Goal: Task Accomplishment & Management: Use online tool/utility

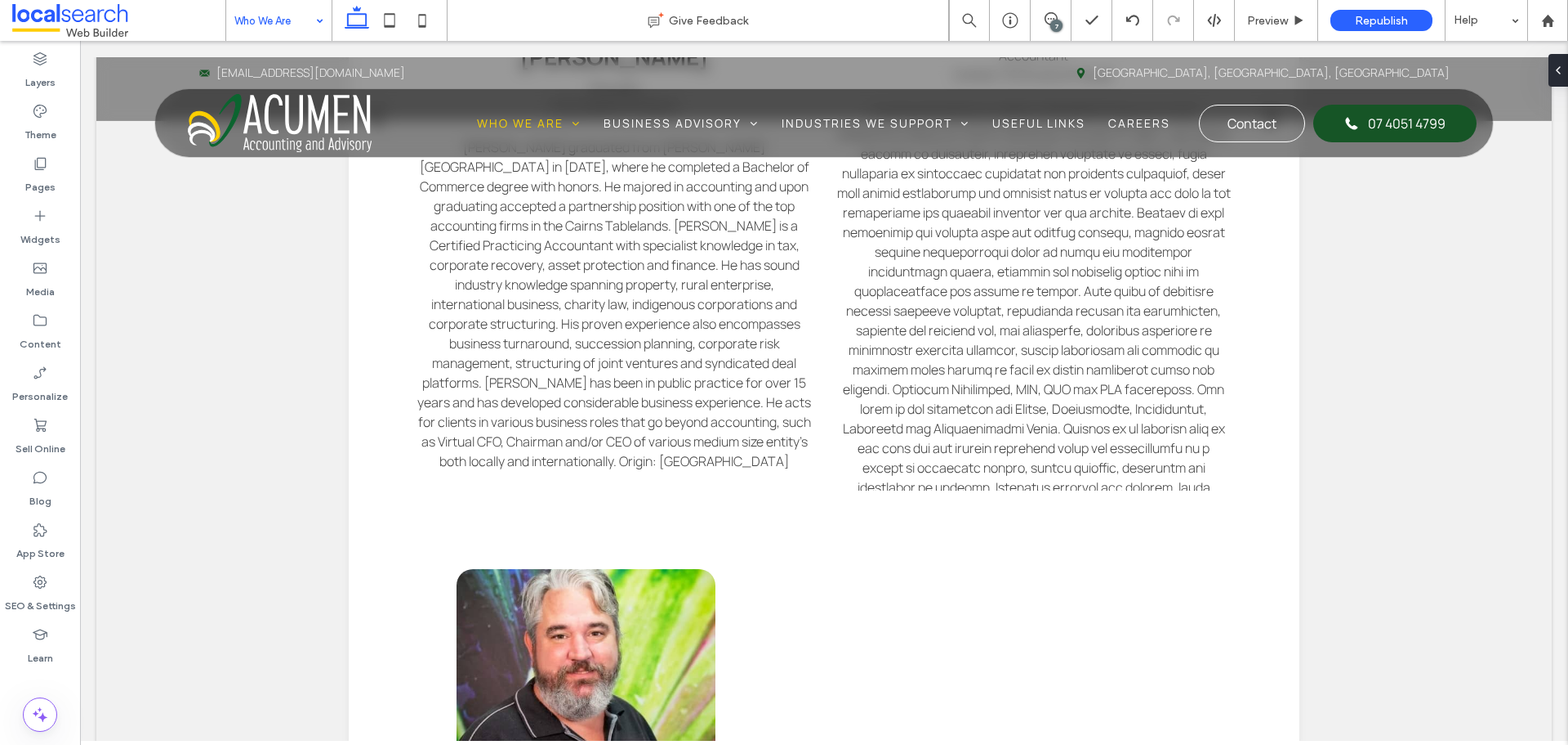
scroll to position [1553, 0]
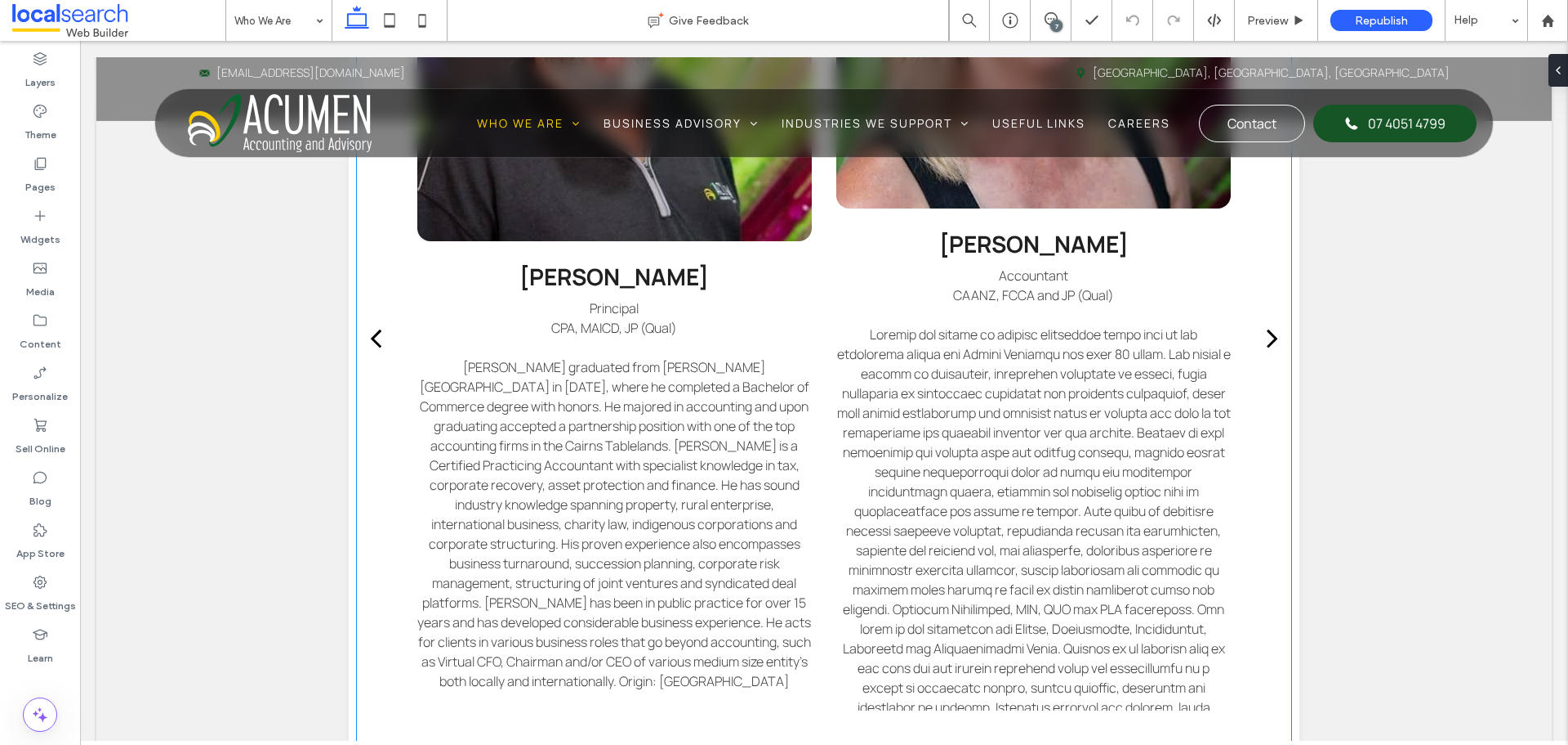
scroll to position [1471, 0]
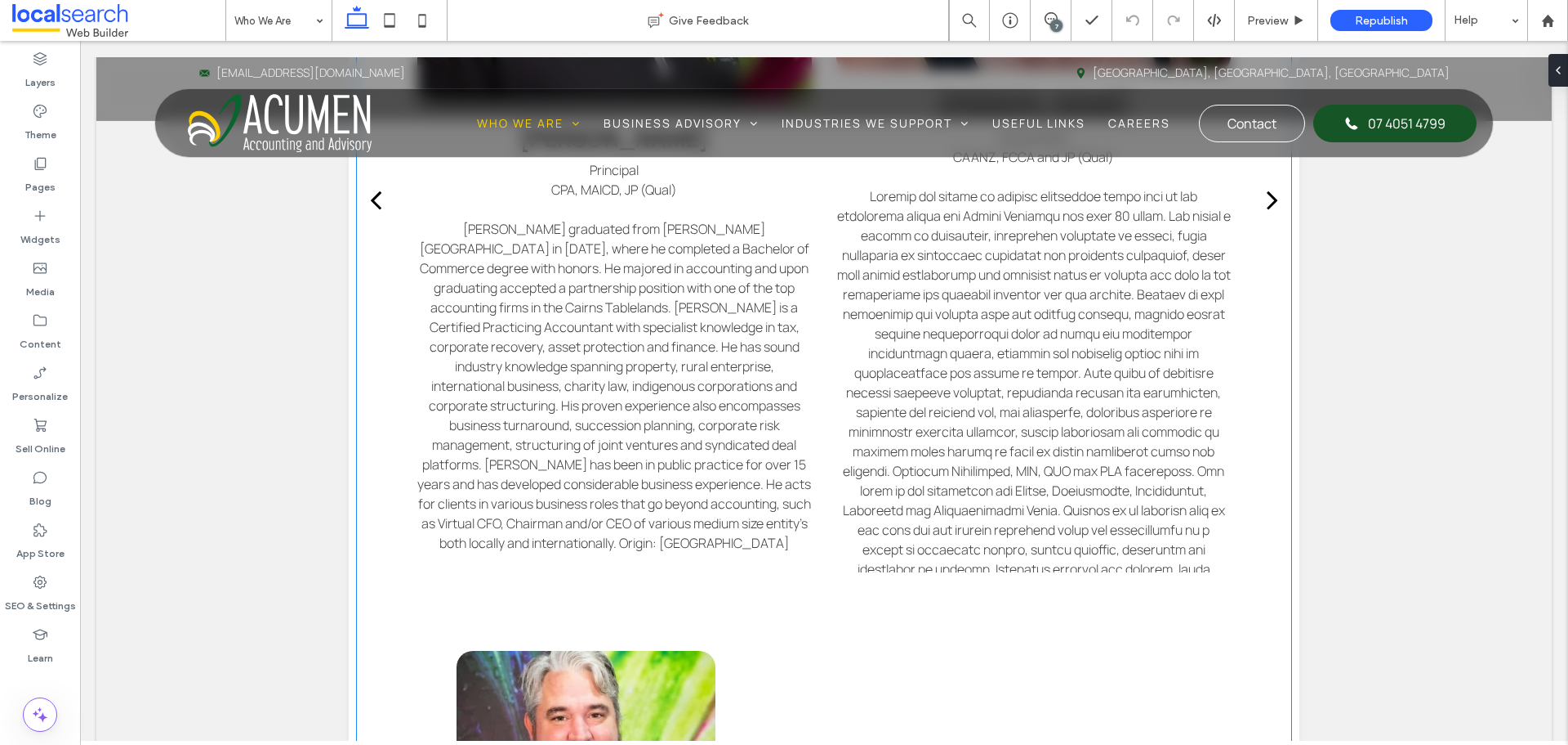
click at [1176, 515] on p at bounding box center [1033, 392] width 394 height 412
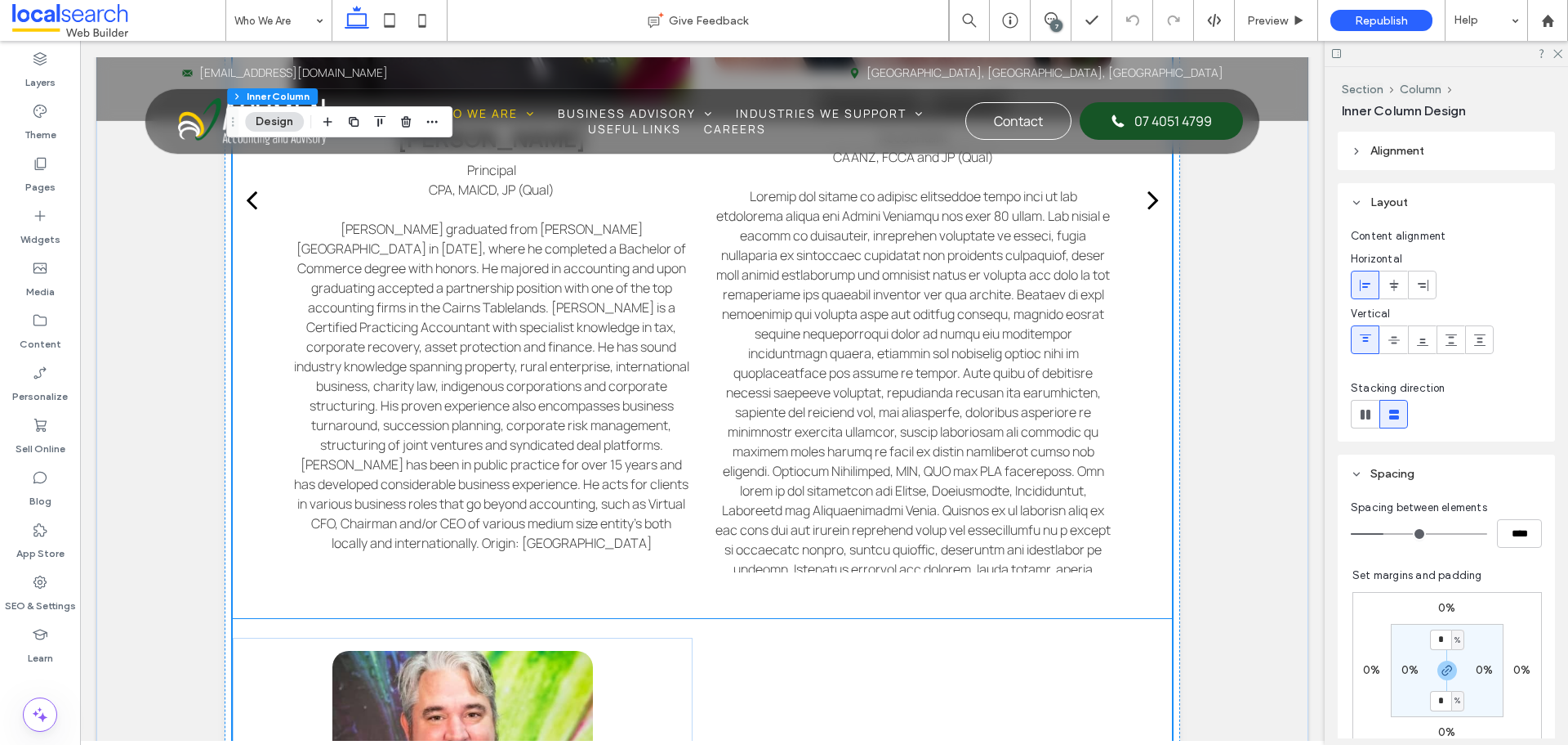
click at [981, 575] on div "Justin Ericson Principal CPA, MAICD, JP (Qual) Jacquie Courtnell Accountant CAA…" at bounding box center [702, 209] width 843 height 817
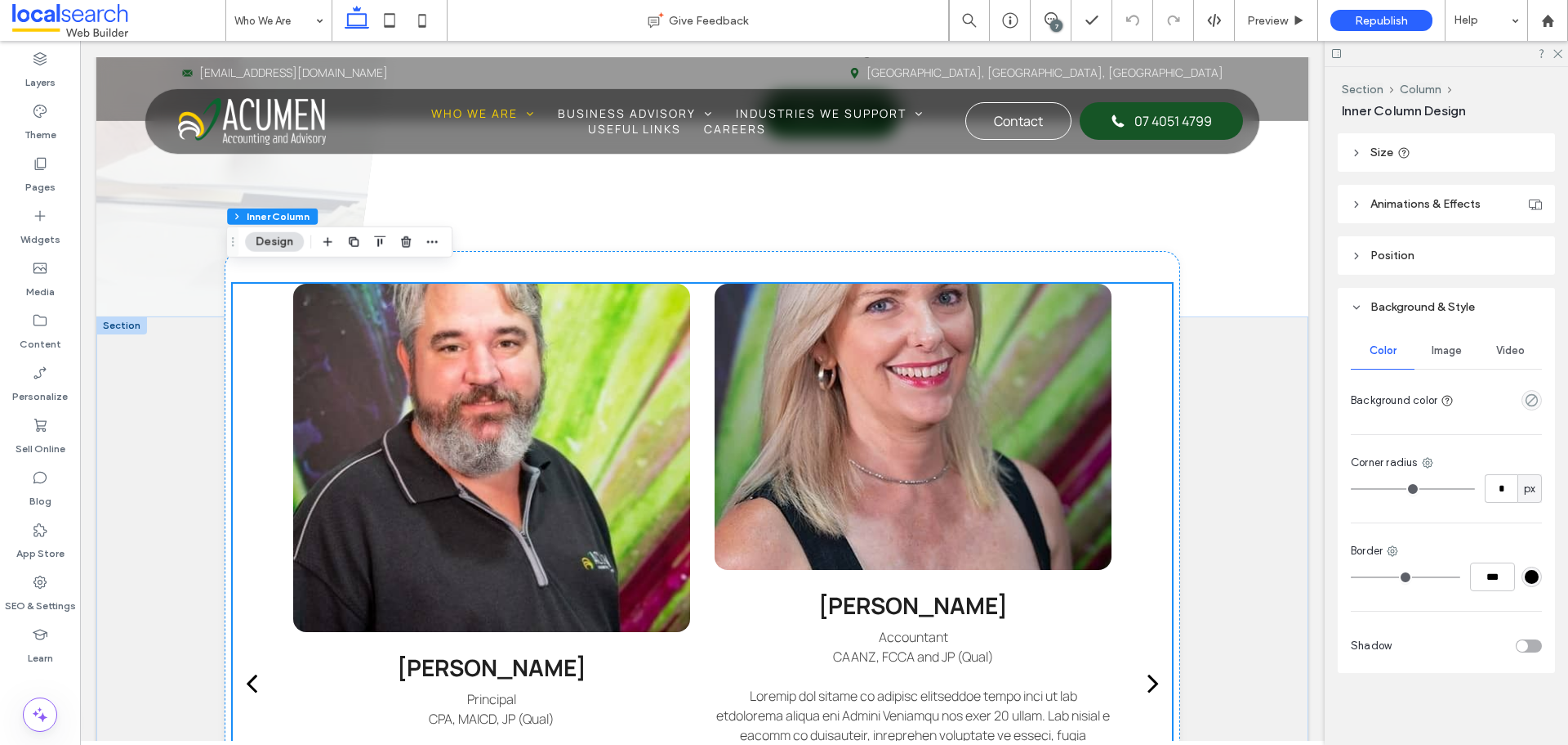
scroll to position [1308, 0]
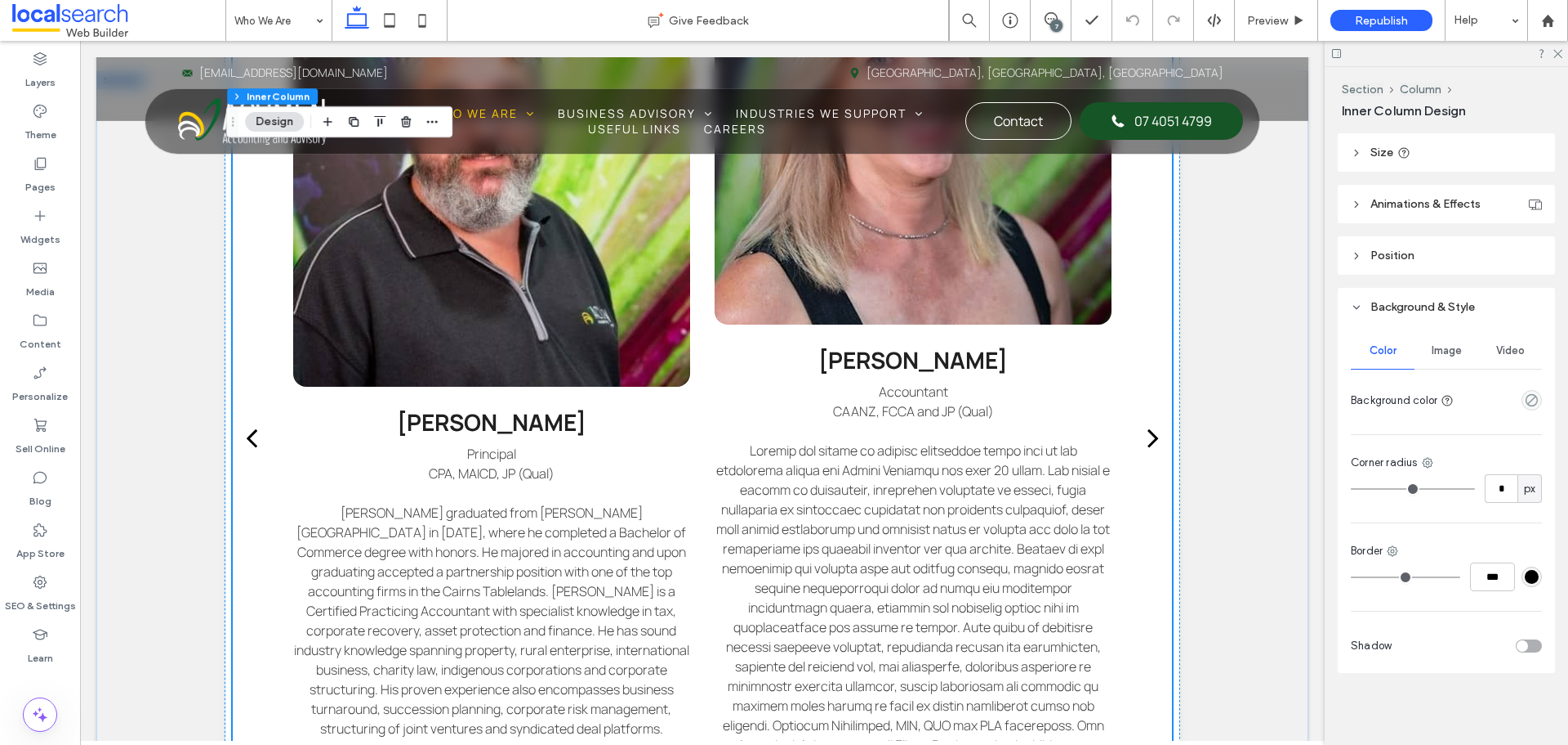
click at [865, 306] on div at bounding box center [912, 182] width 396 height 286
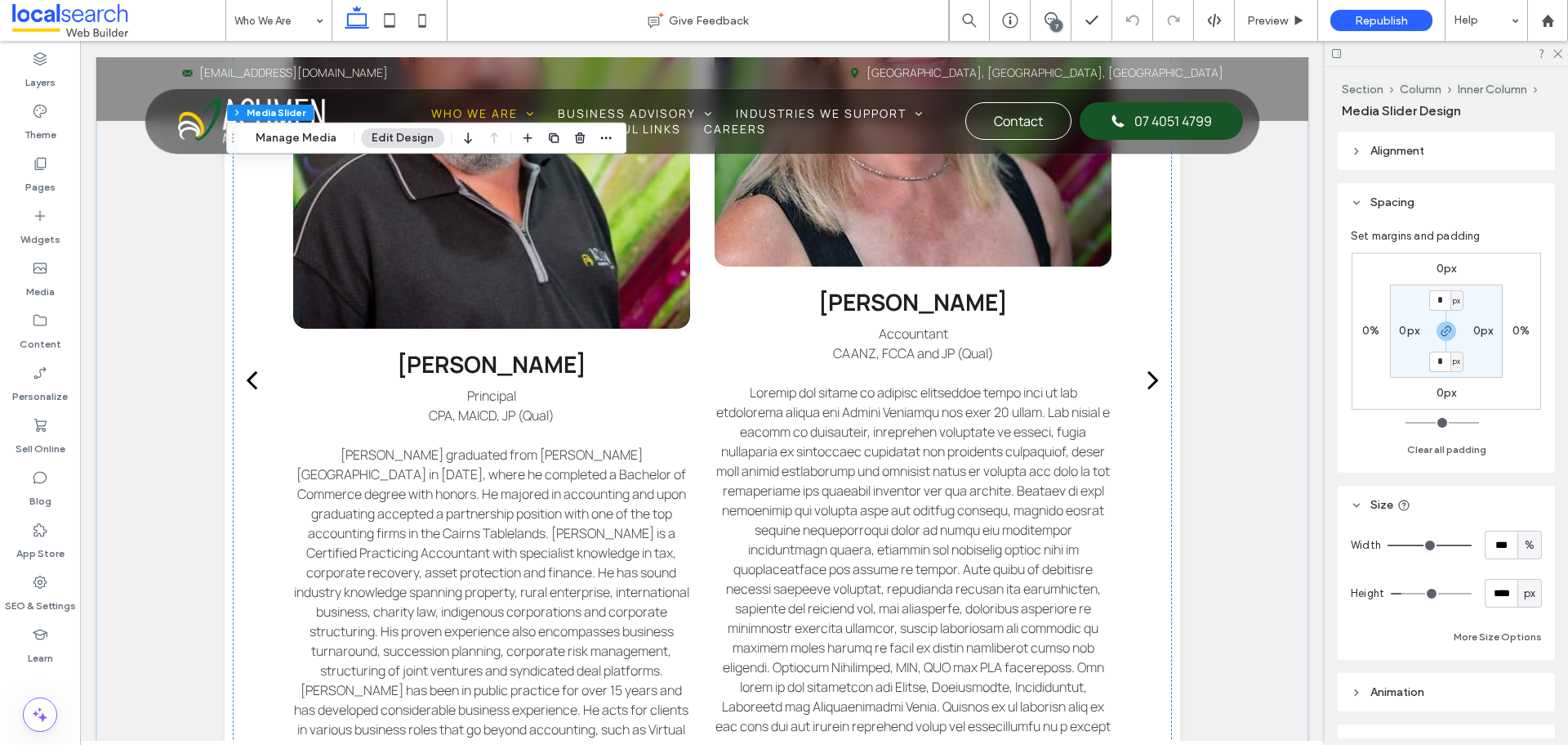
scroll to position [1144, 0]
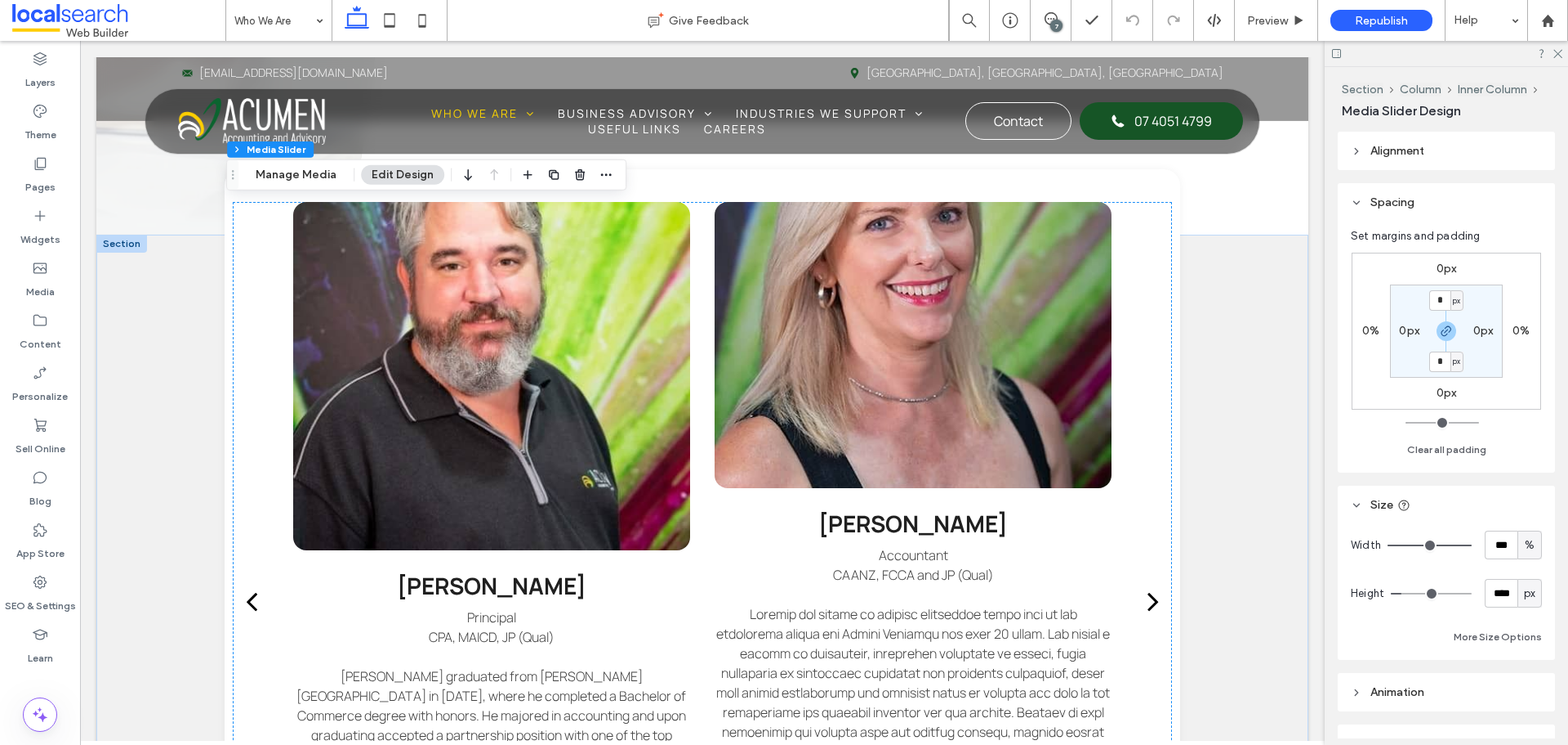
click at [1067, 351] on div at bounding box center [912, 345] width 396 height 286
click at [600, 181] on icon "button" at bounding box center [606, 175] width 13 height 13
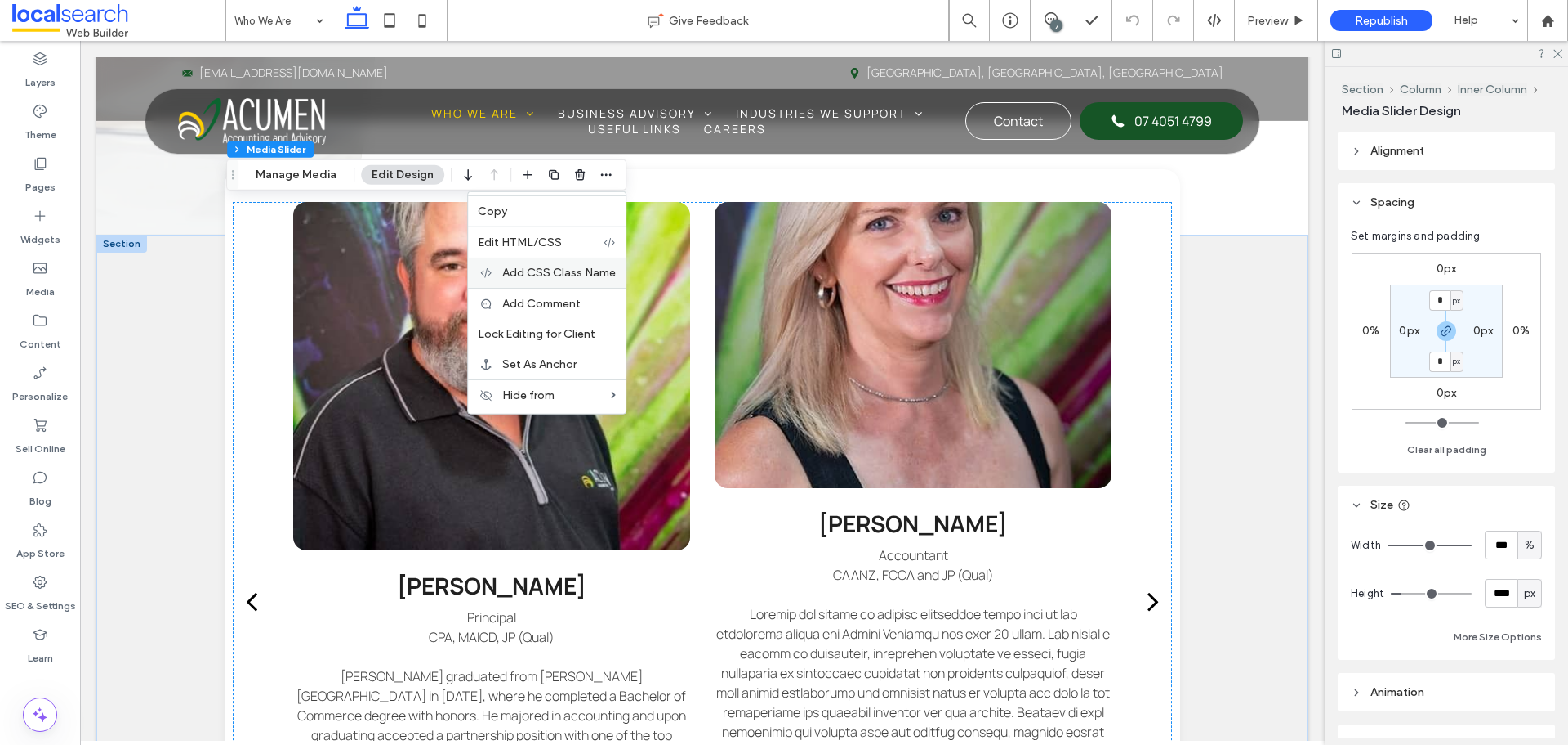
click at [587, 275] on span "Add CSS Class Name" at bounding box center [558, 272] width 114 height 14
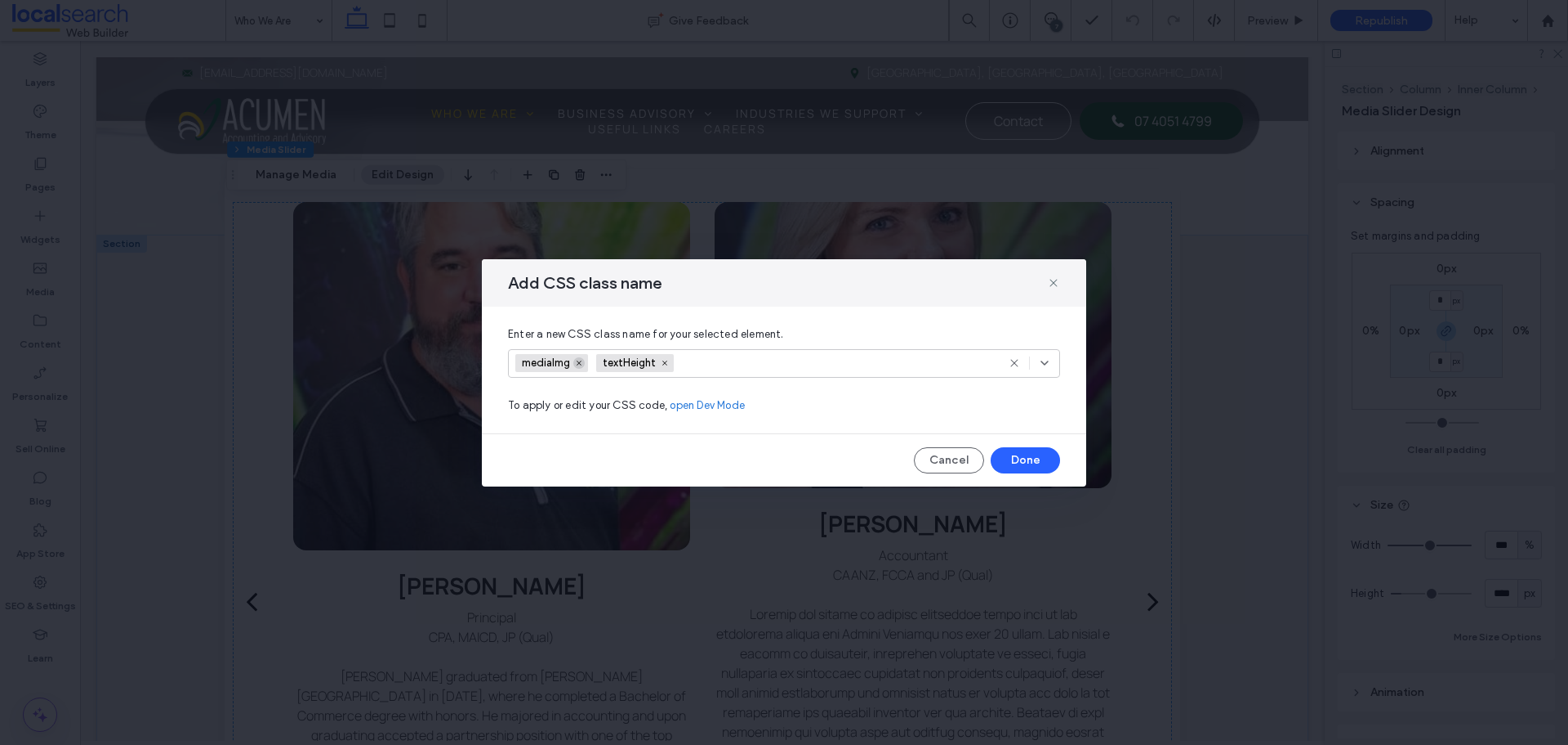
click at [576, 358] on span at bounding box center [579, 363] width 11 height 11
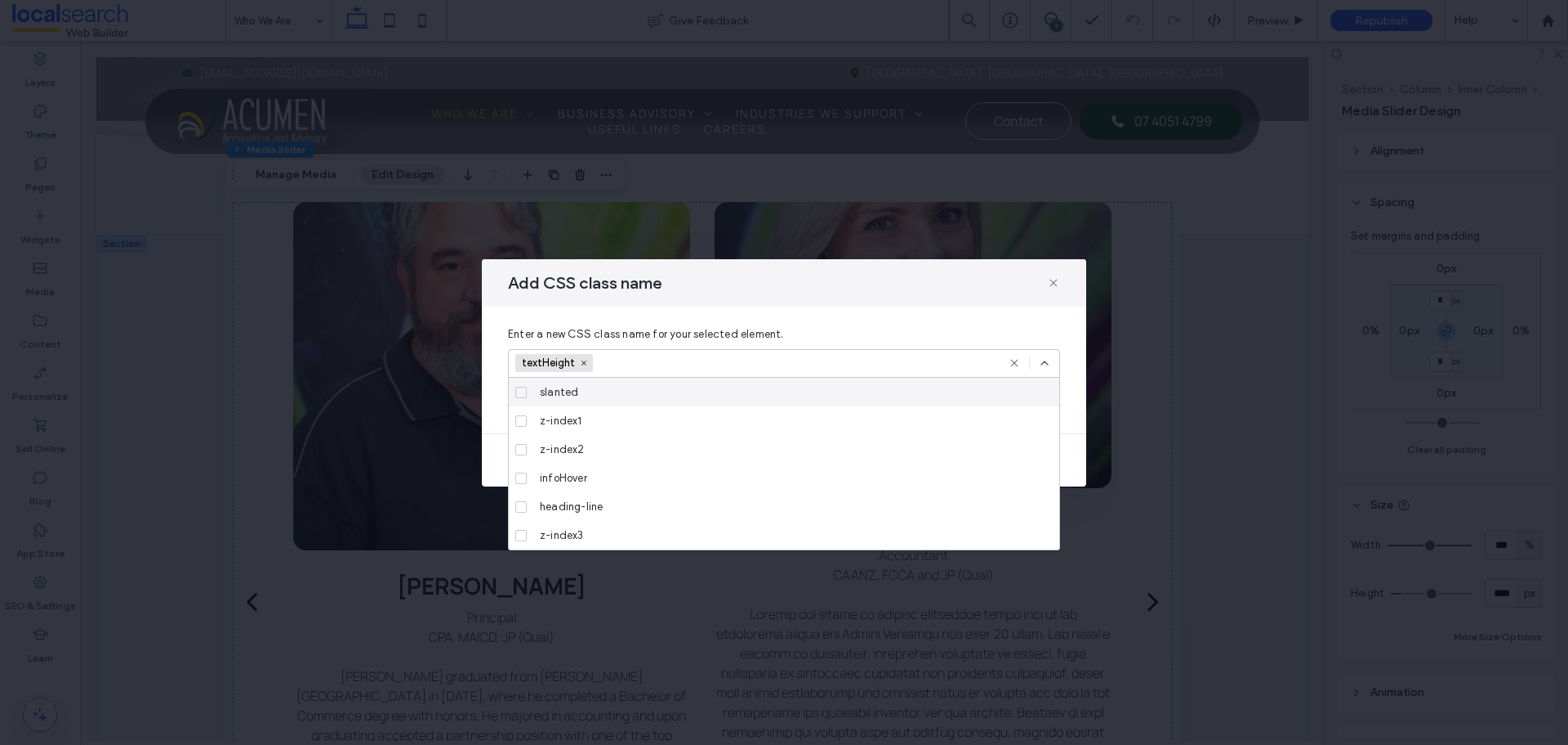
click at [1037, 359] on div at bounding box center [1029, 363] width 43 height 13
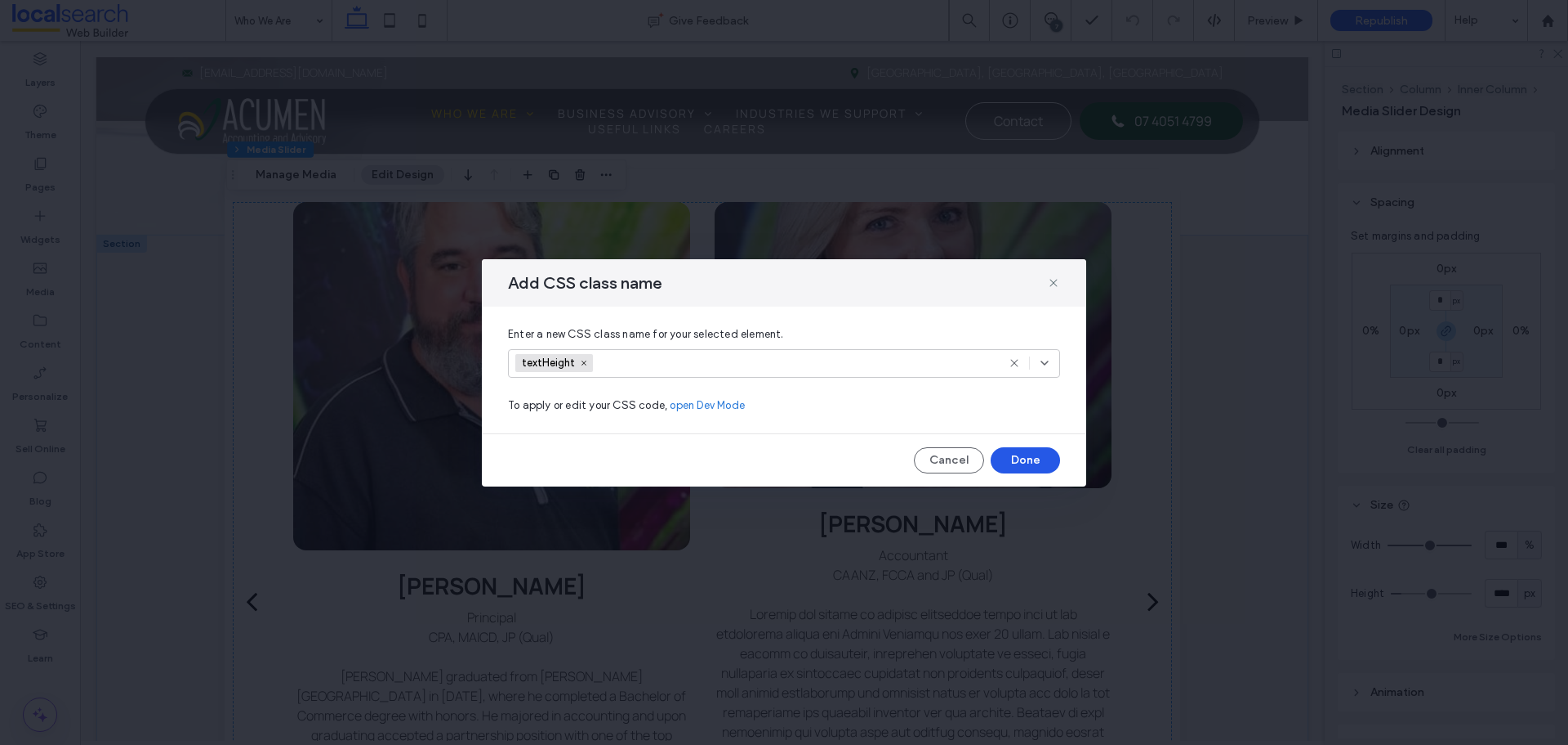
click at [1031, 453] on button "Done" at bounding box center [1026, 460] width 70 height 26
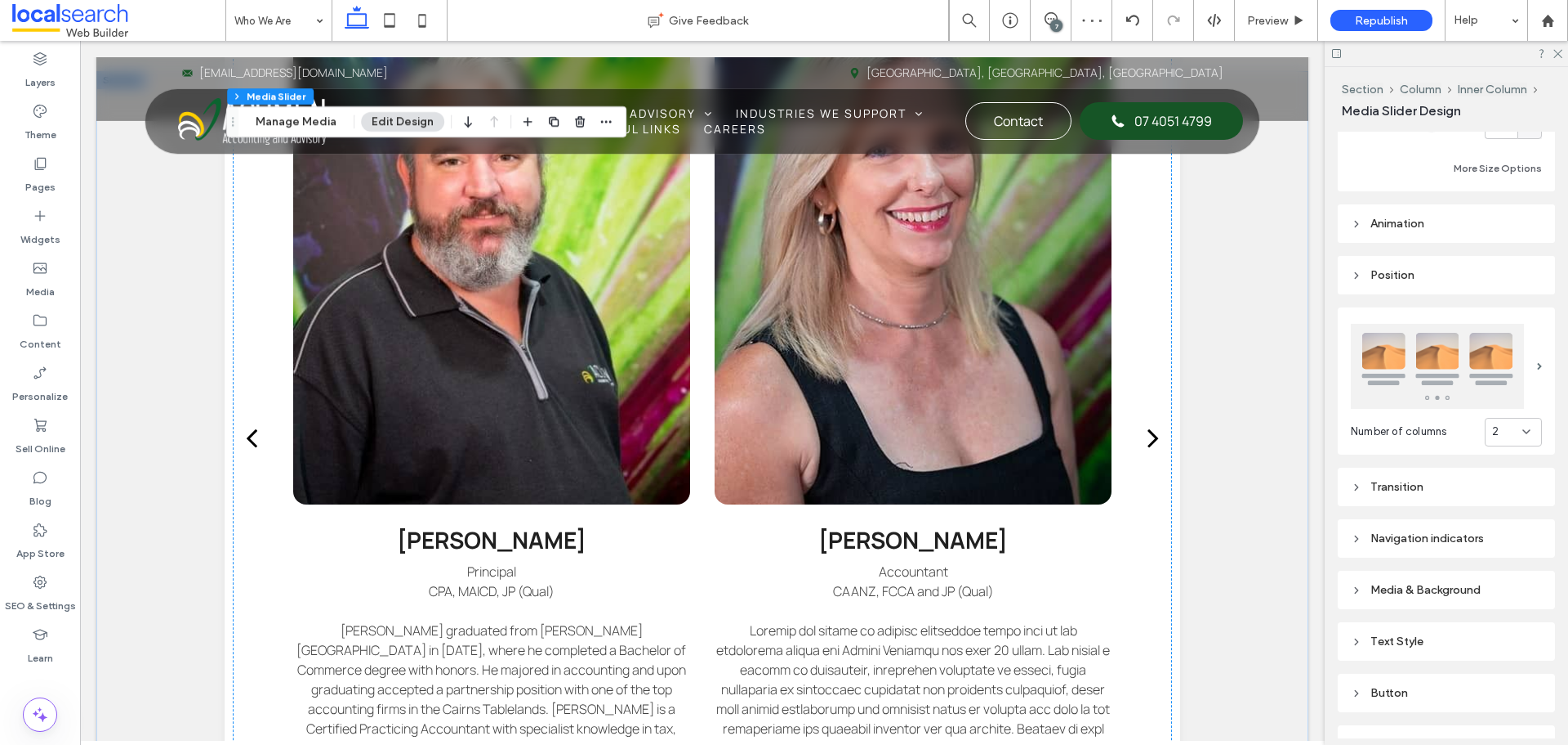
scroll to position [555, 0]
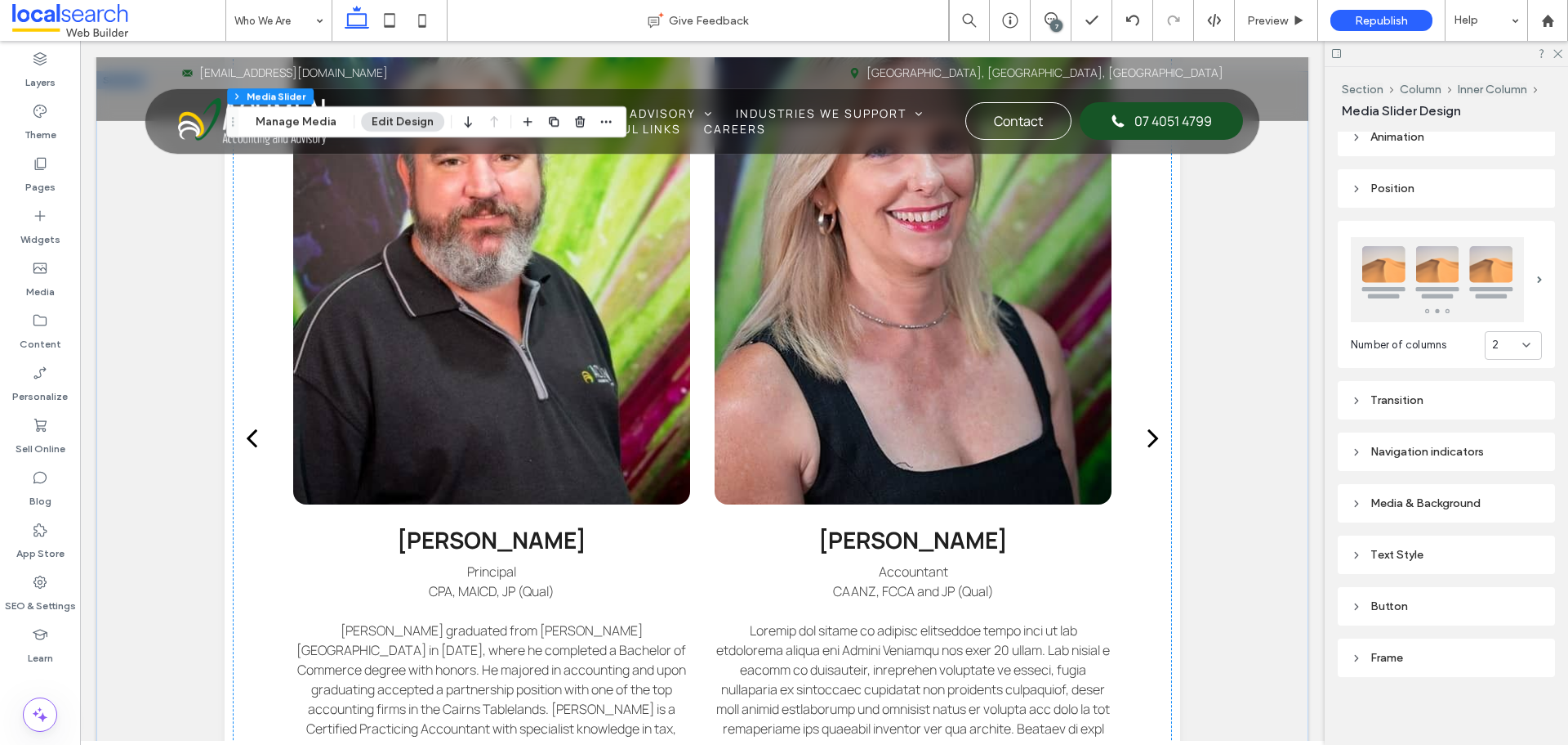
click at [1449, 504] on div "Media & Background" at bounding box center [1446, 502] width 191 height 14
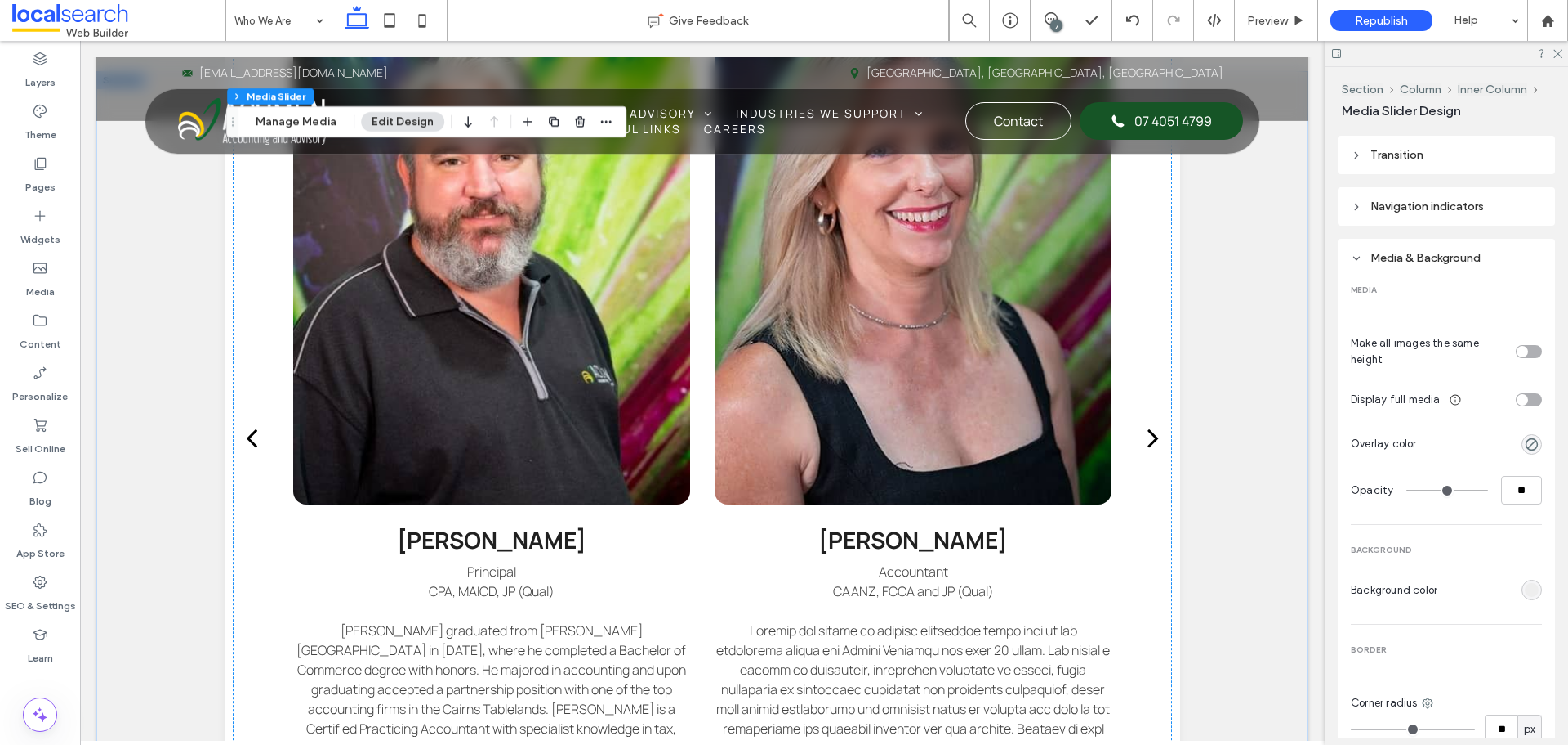
click at [1521, 347] on div "toggle" at bounding box center [1529, 352] width 26 height 13
click at [887, 380] on div at bounding box center [912, 271] width 396 height 466
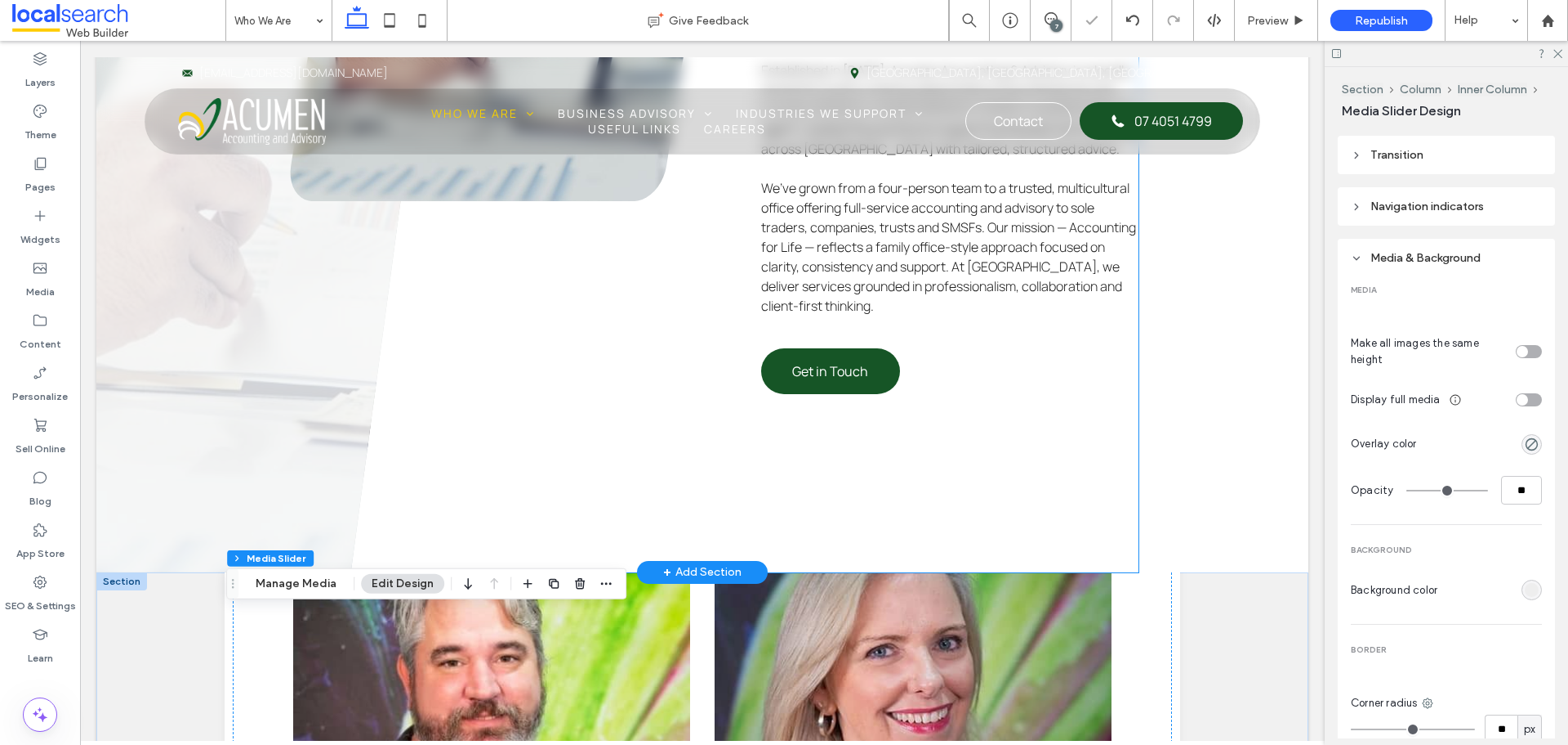
scroll to position [736, 0]
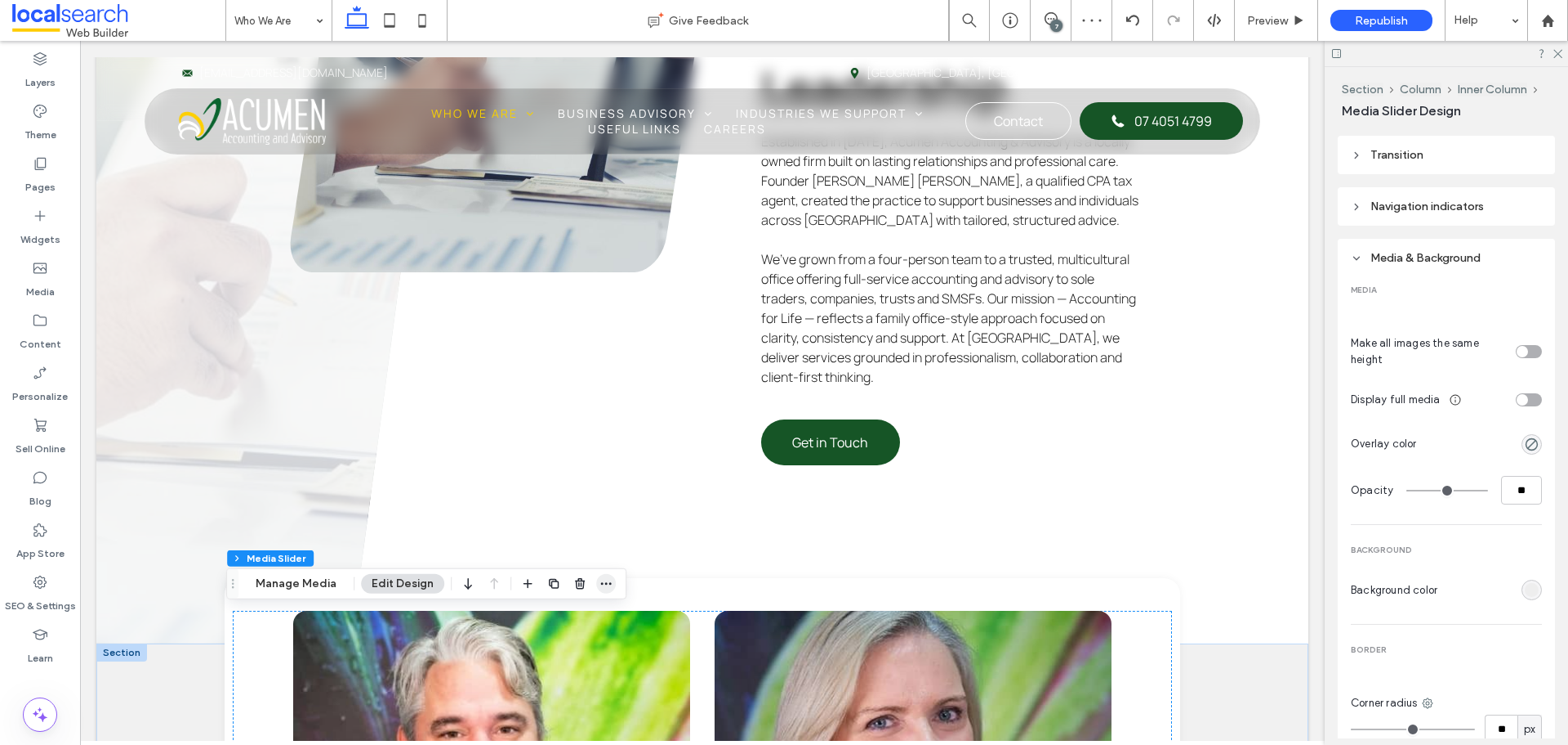
click at [598, 593] on span "button" at bounding box center [605, 583] width 20 height 20
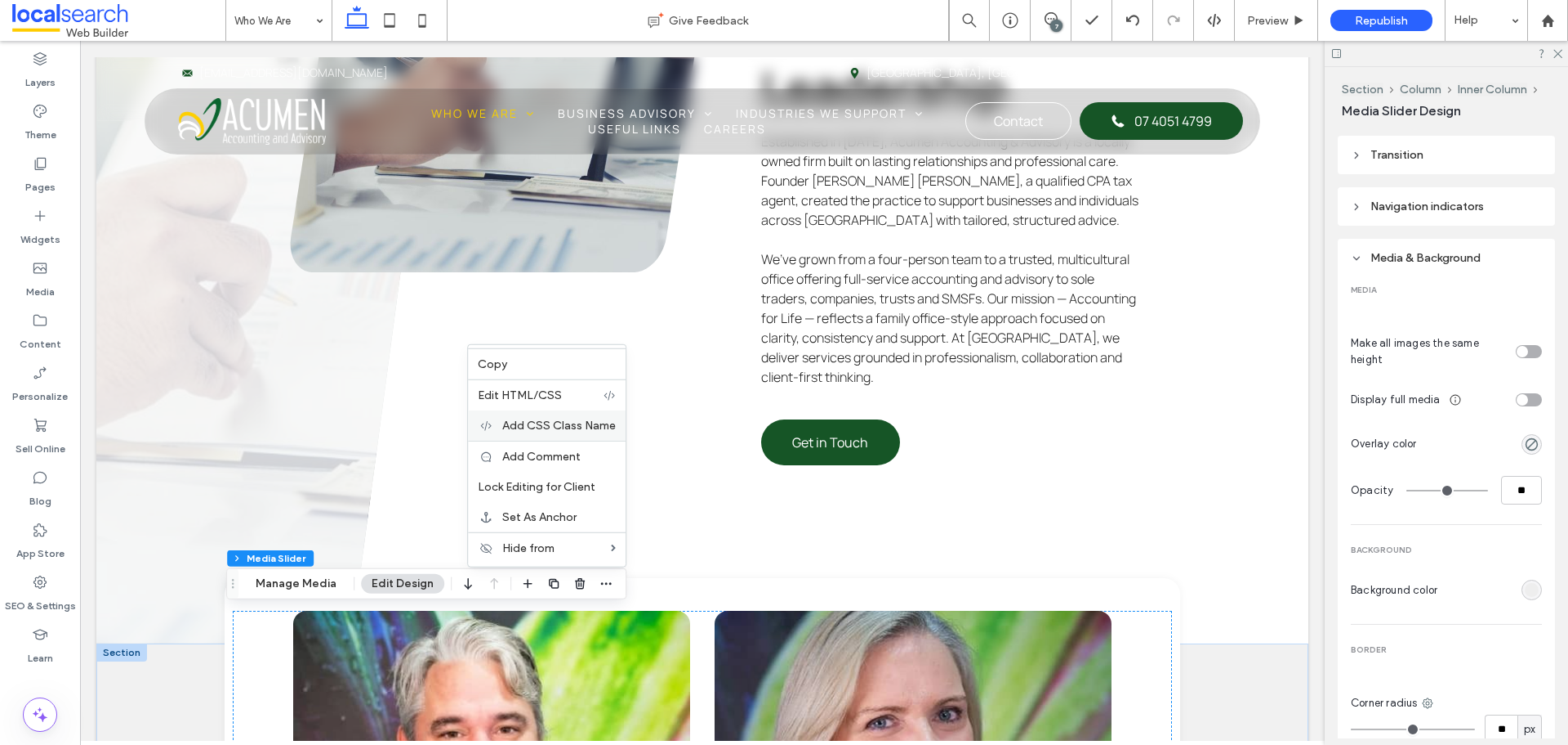
click at [574, 419] on span "Add CSS Class Name" at bounding box center [558, 425] width 114 height 14
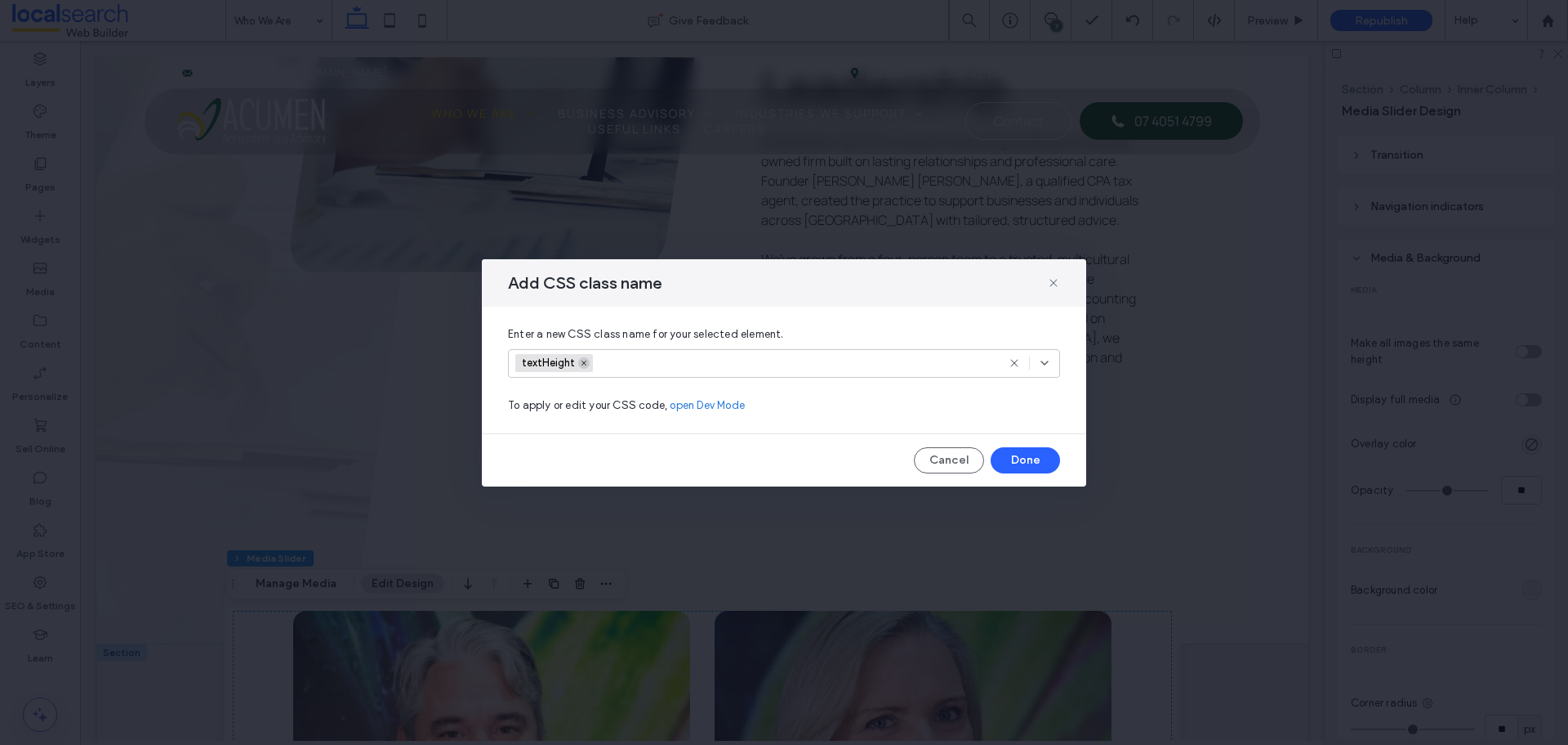
click at [588, 362] on span at bounding box center [584, 363] width 11 height 11
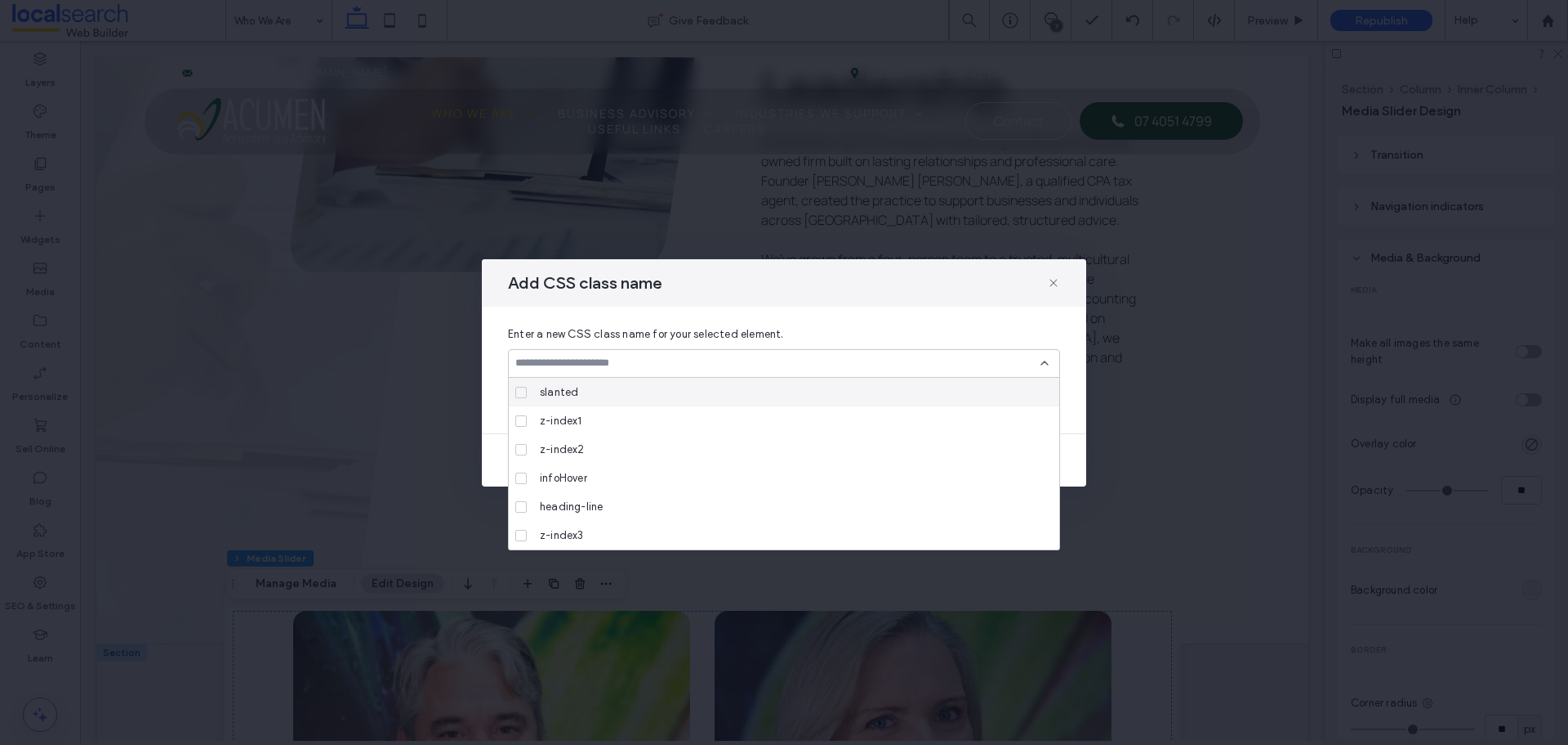
click at [1052, 358] on div at bounding box center [783, 363] width 552 height 28
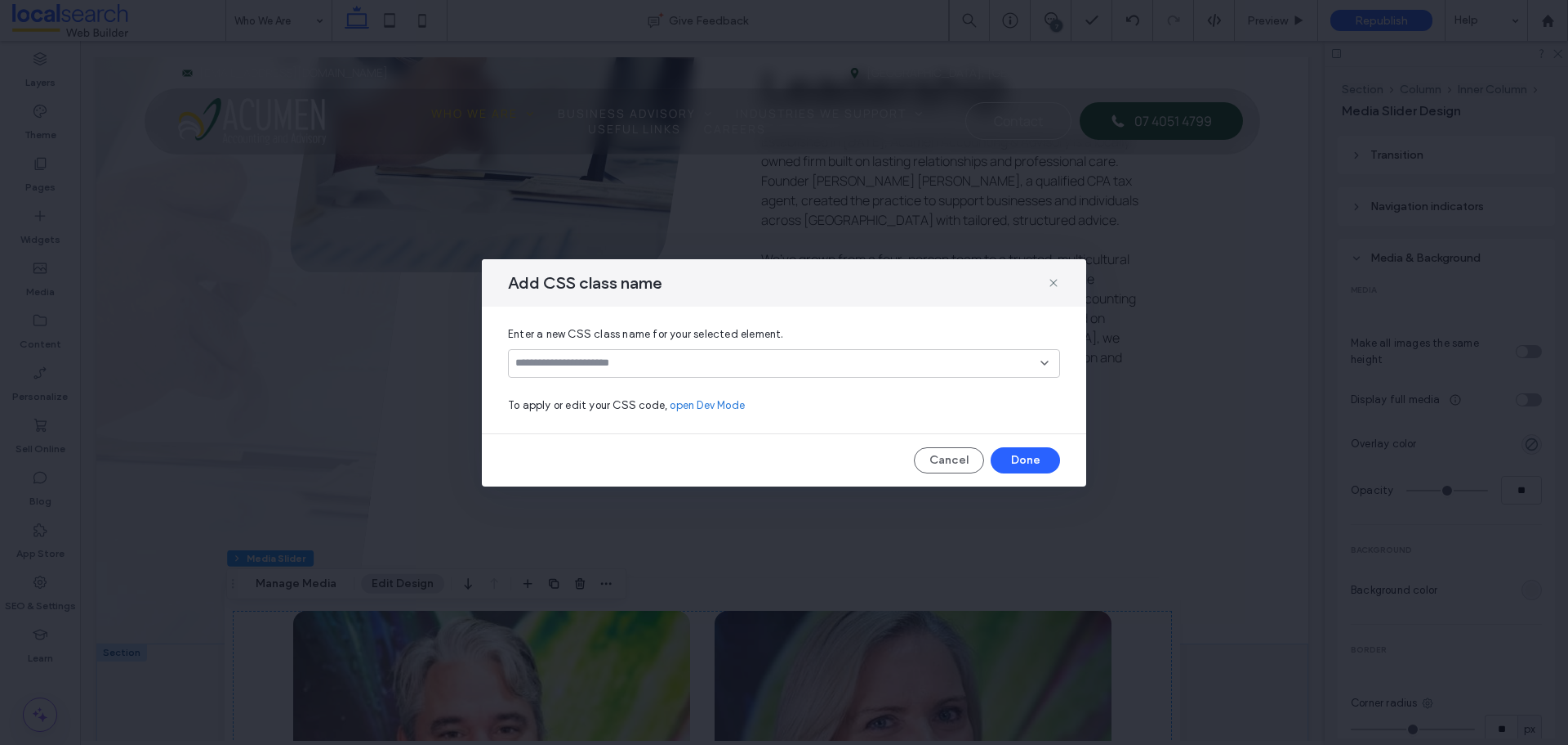
click at [1033, 441] on div "Add CSS class name Enter a new CSS class name for your selected element. To app…" at bounding box center [784, 372] width 604 height 228
click at [1028, 449] on button "Done" at bounding box center [1026, 460] width 70 height 26
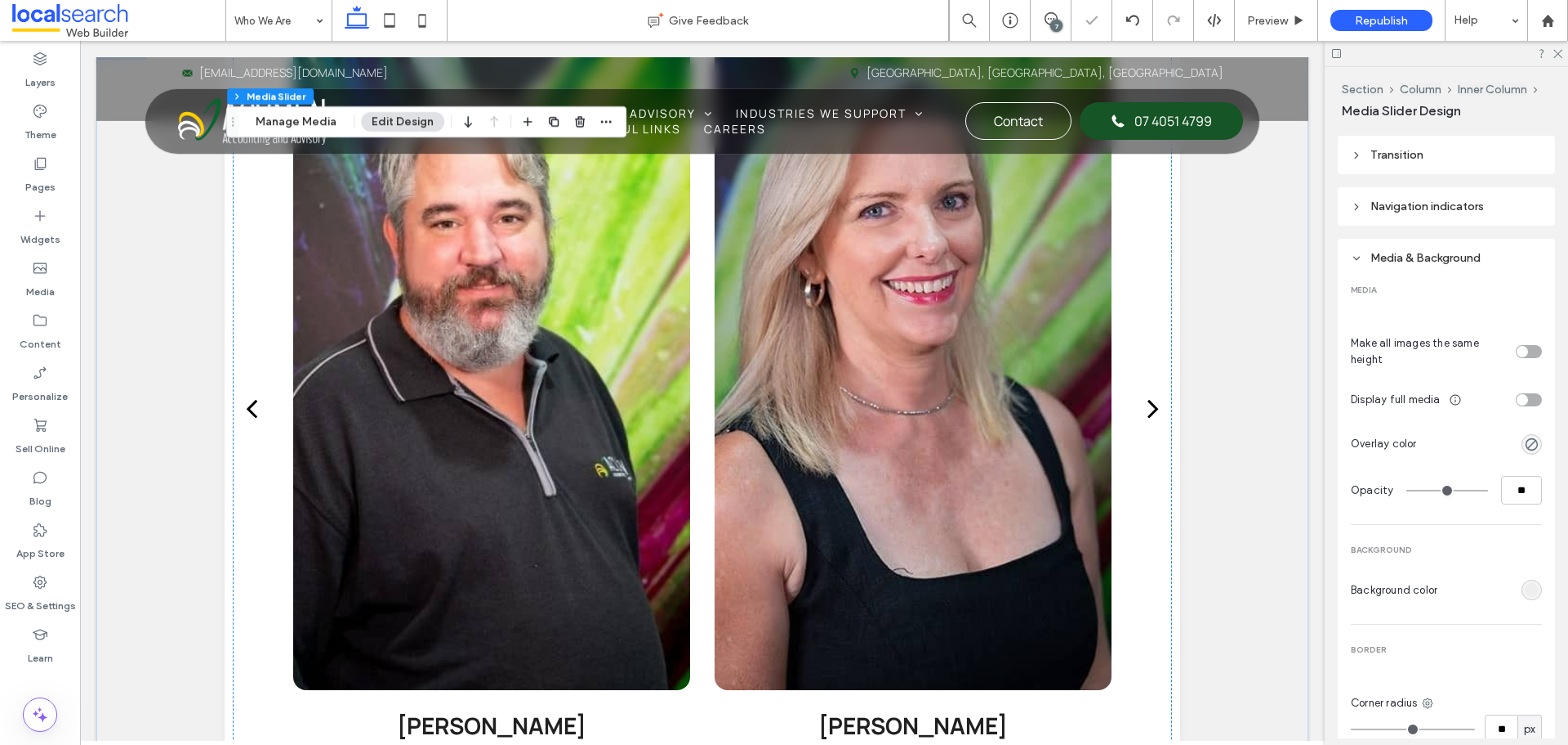
scroll to position [1471, 0]
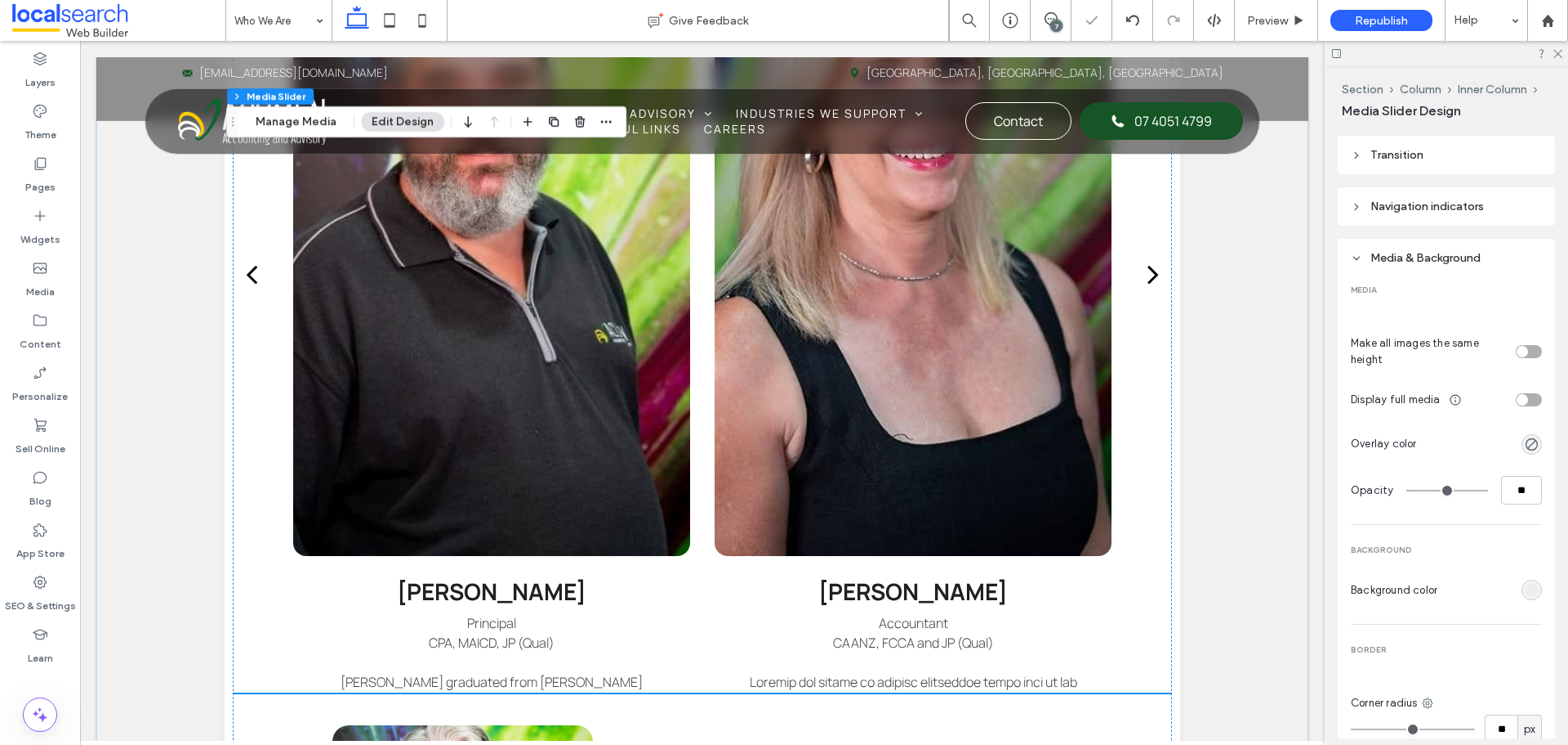
click at [1516, 346] on div "toggle" at bounding box center [1522, 352] width 11 height 11
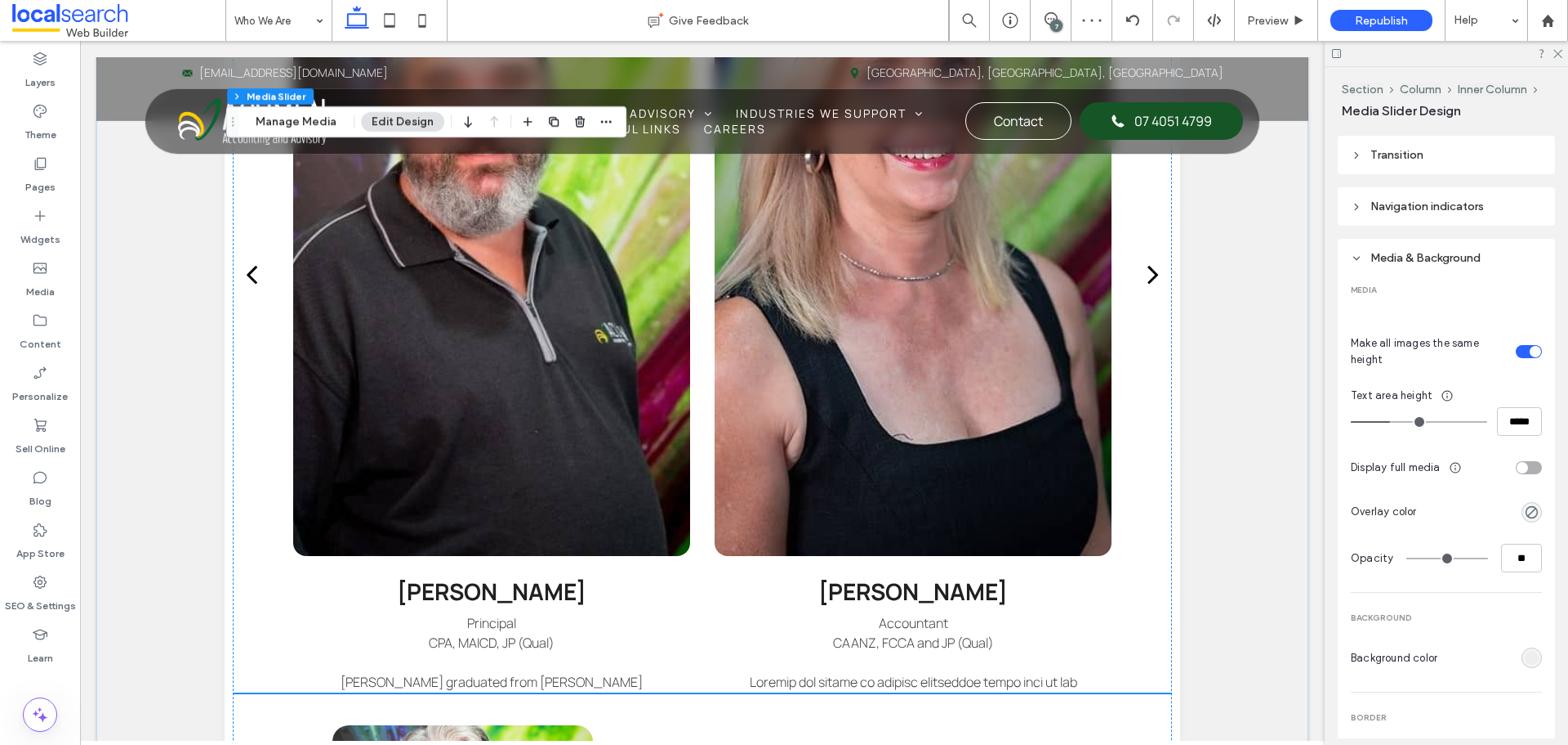
type input "***"
type input "*****"
type input "***"
type input "*****"
type input "***"
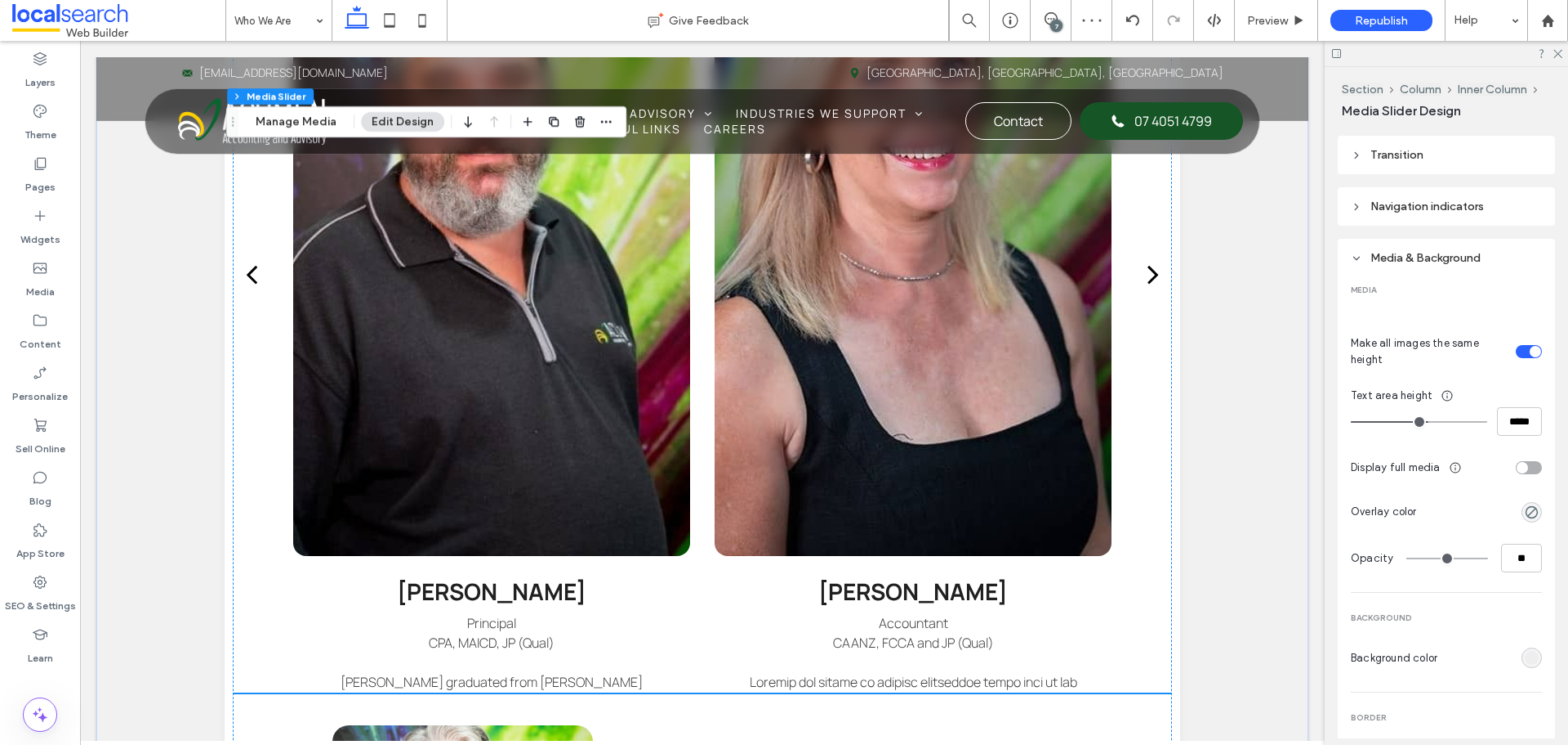
type input "*****"
click at [1419, 420] on input "range" at bounding box center [1419, 421] width 136 height 2
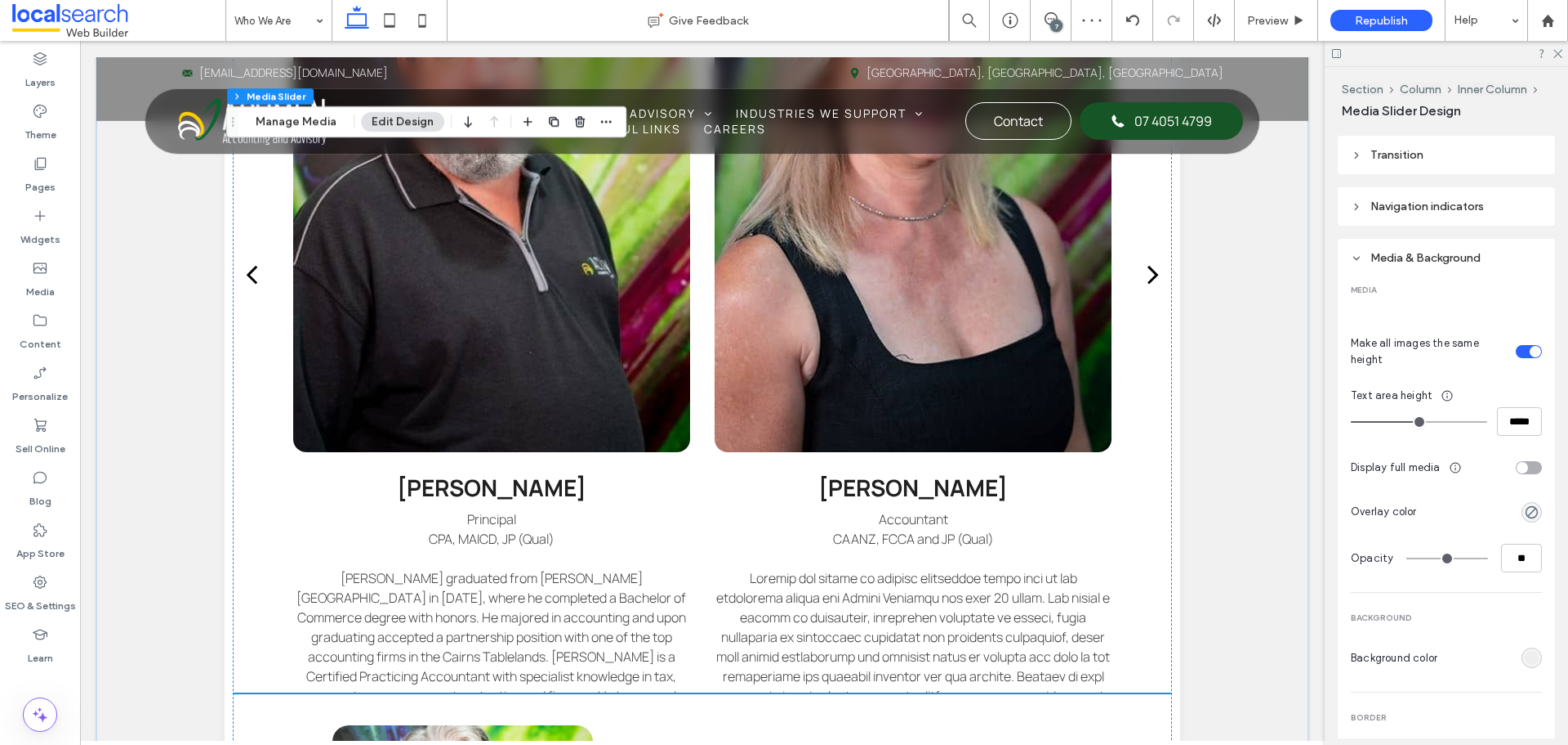
type input "***"
type input "*****"
drag, startPoint x: 1419, startPoint y: 417, endPoint x: 1504, endPoint y: 417, distance: 85.0
type input "***"
click at [1487, 420] on input "range" at bounding box center [1419, 421] width 136 height 2
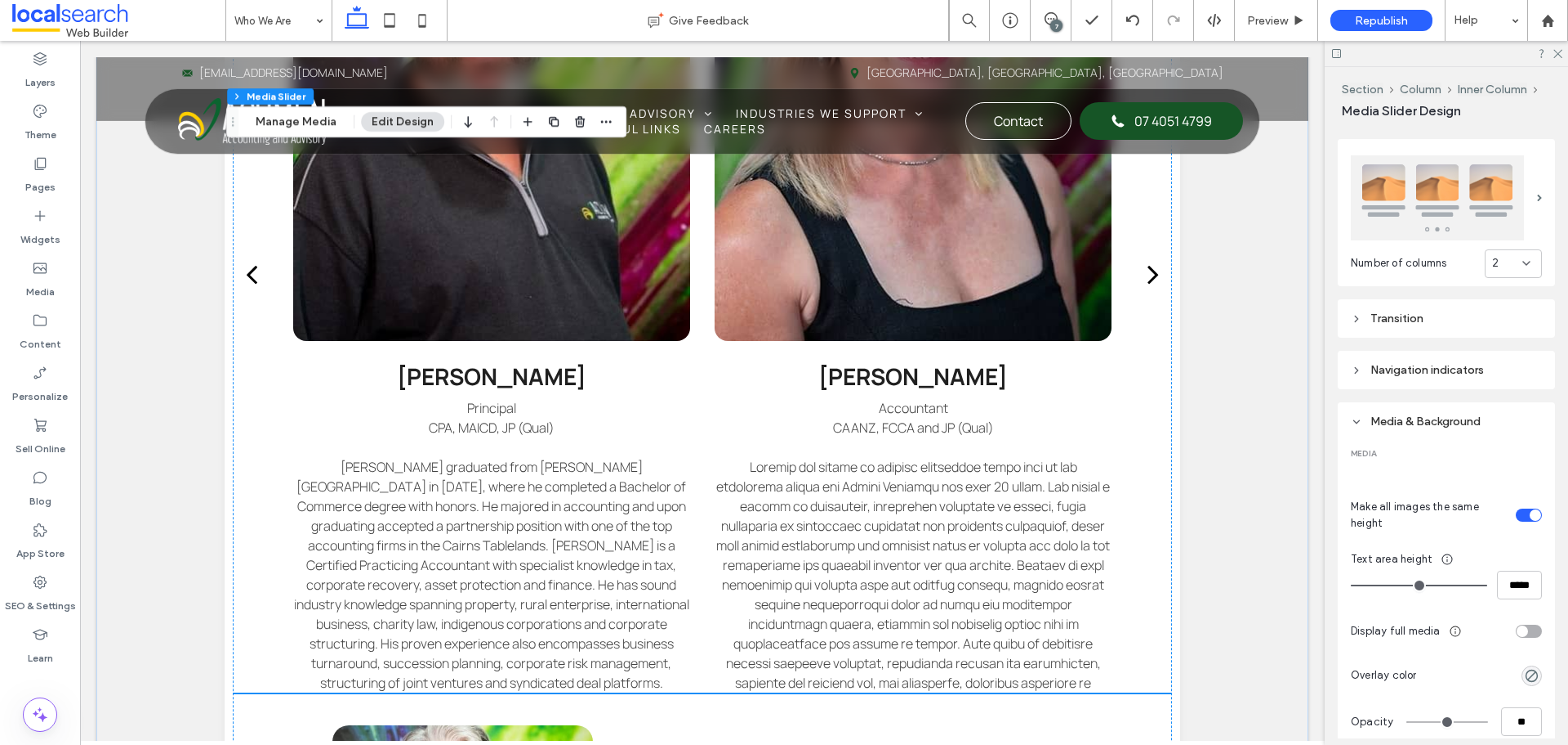
scroll to position [1635, 0]
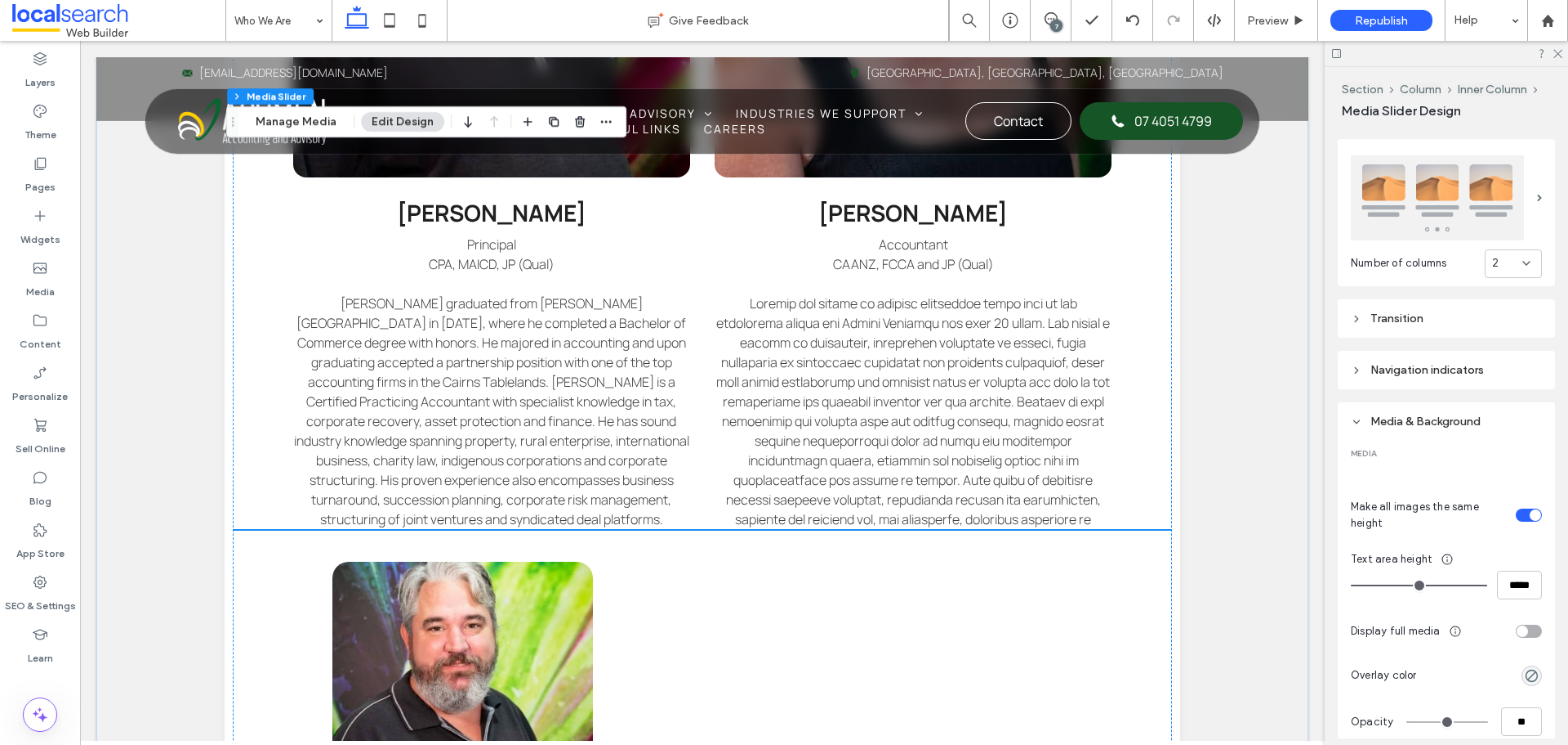
click at [1457, 422] on div "Media & Background" at bounding box center [1446, 421] width 191 height 14
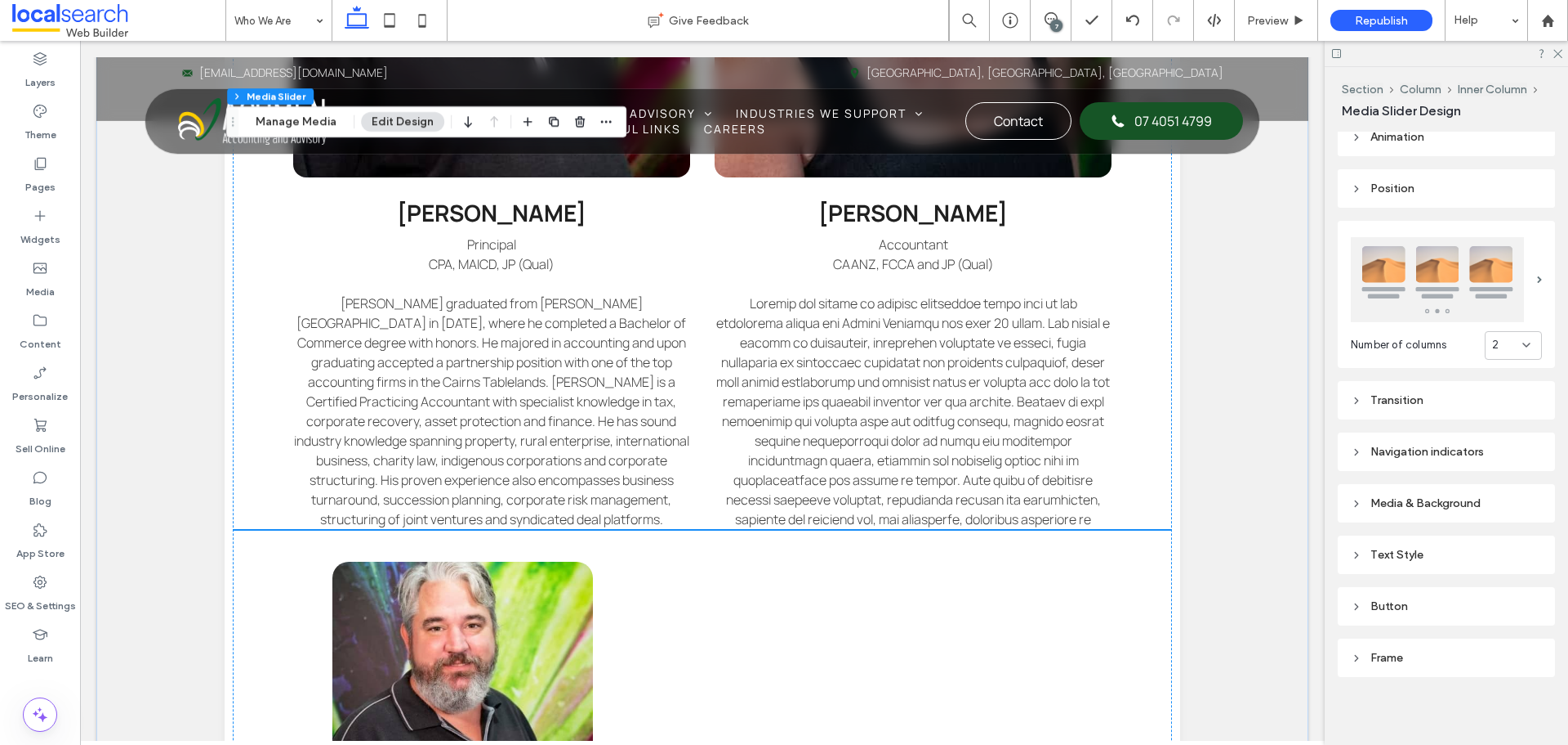
click at [1465, 398] on div "Transition" at bounding box center [1446, 400] width 191 height 14
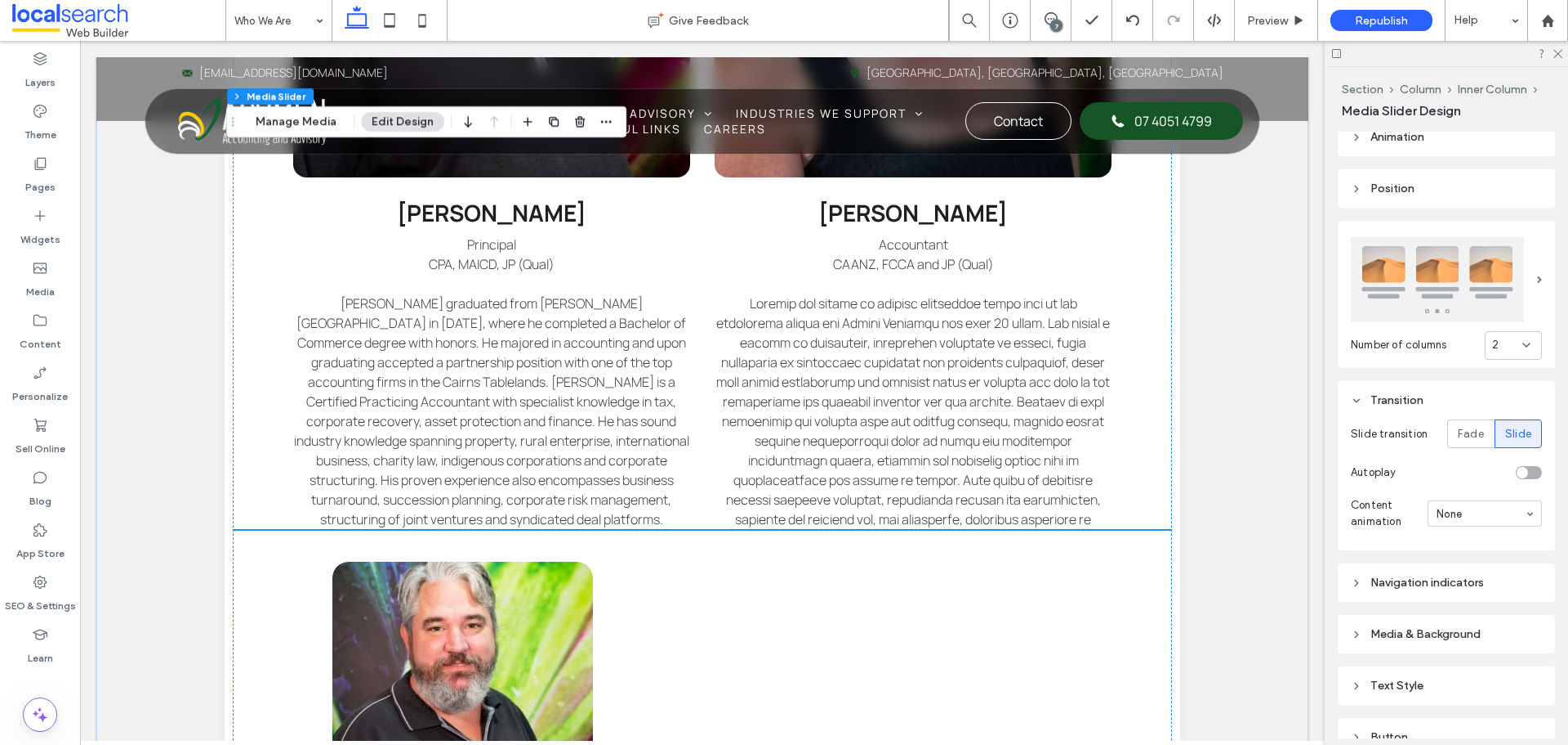
scroll to position [637, 0]
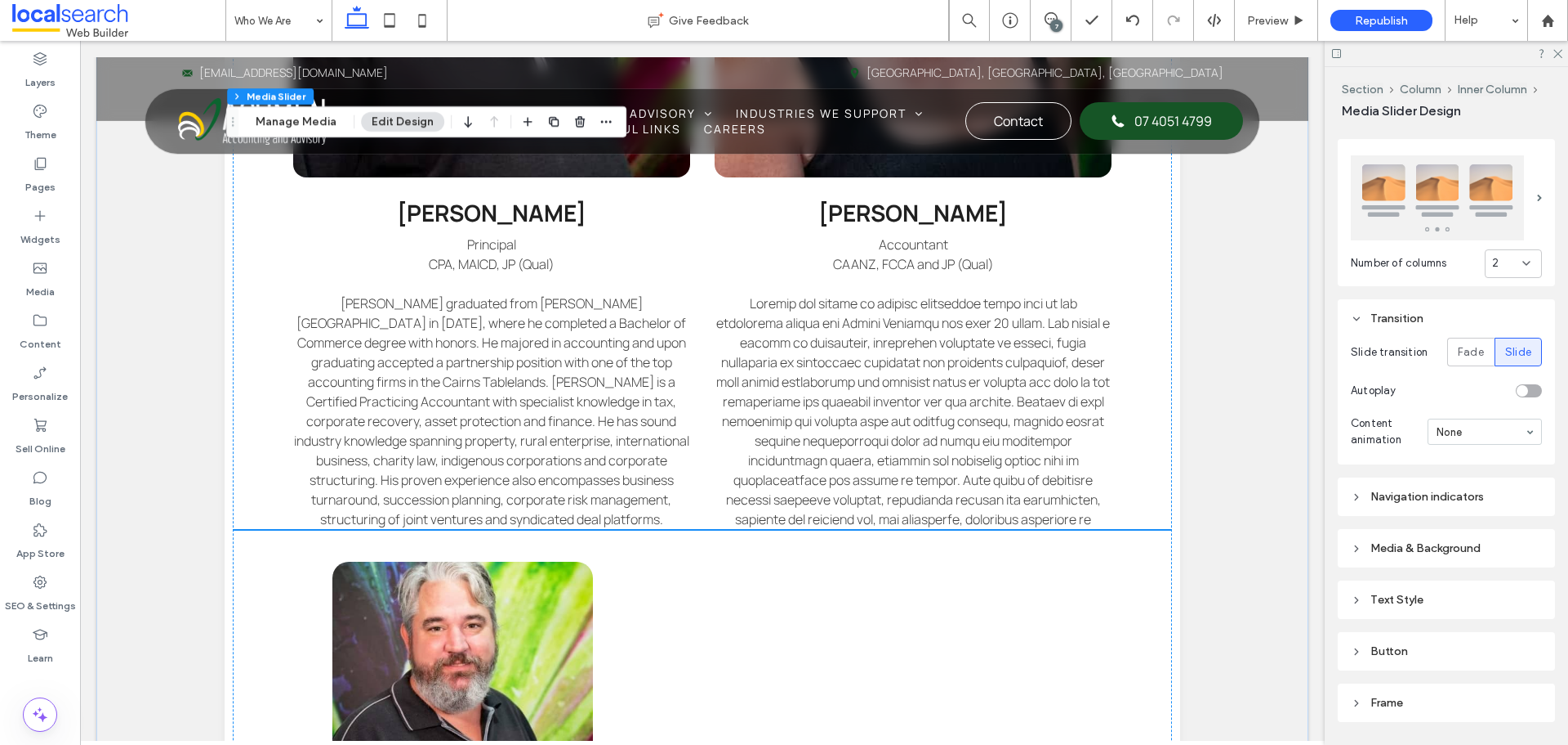
click at [1468, 321] on div "Transition" at bounding box center [1446, 318] width 191 height 14
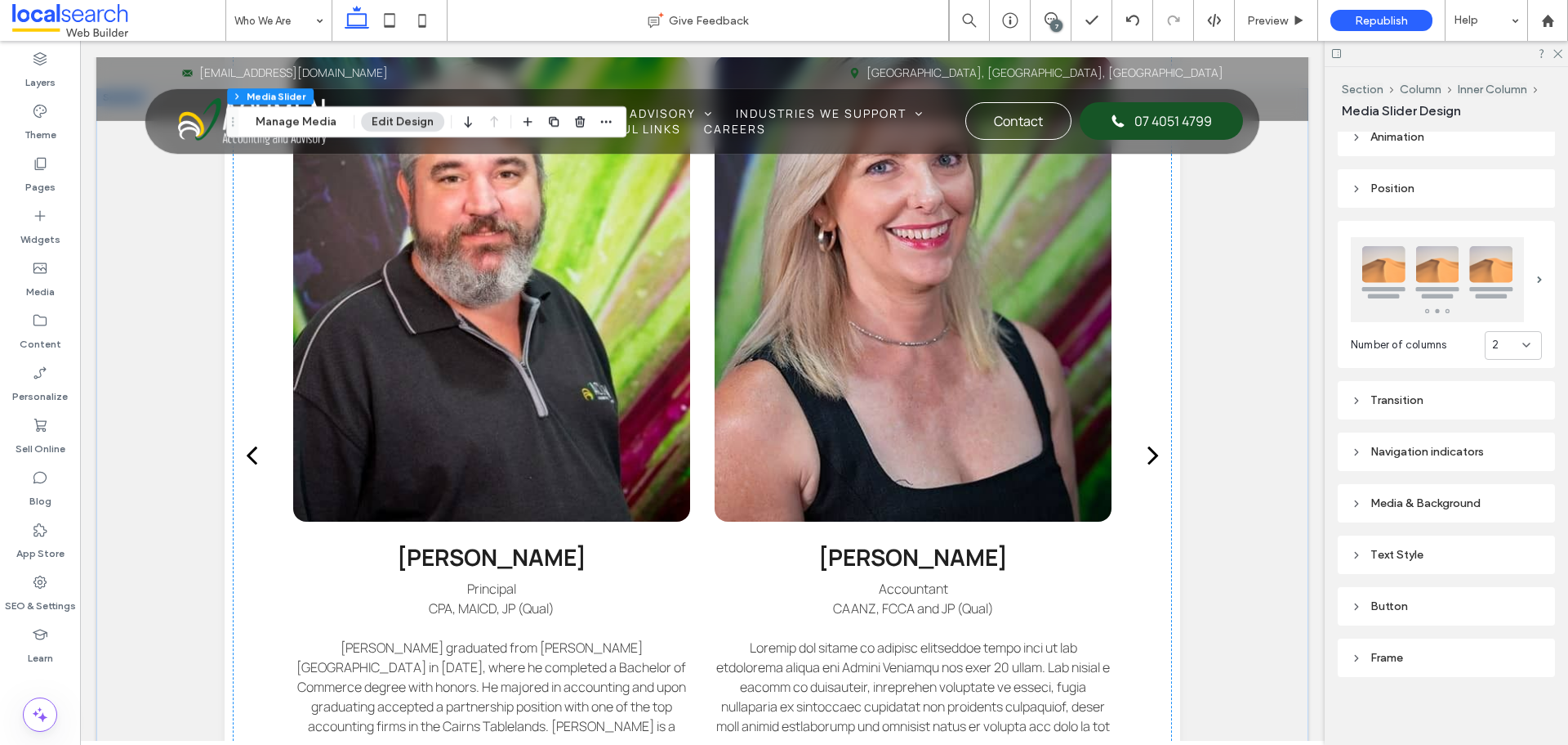
scroll to position [1226, 0]
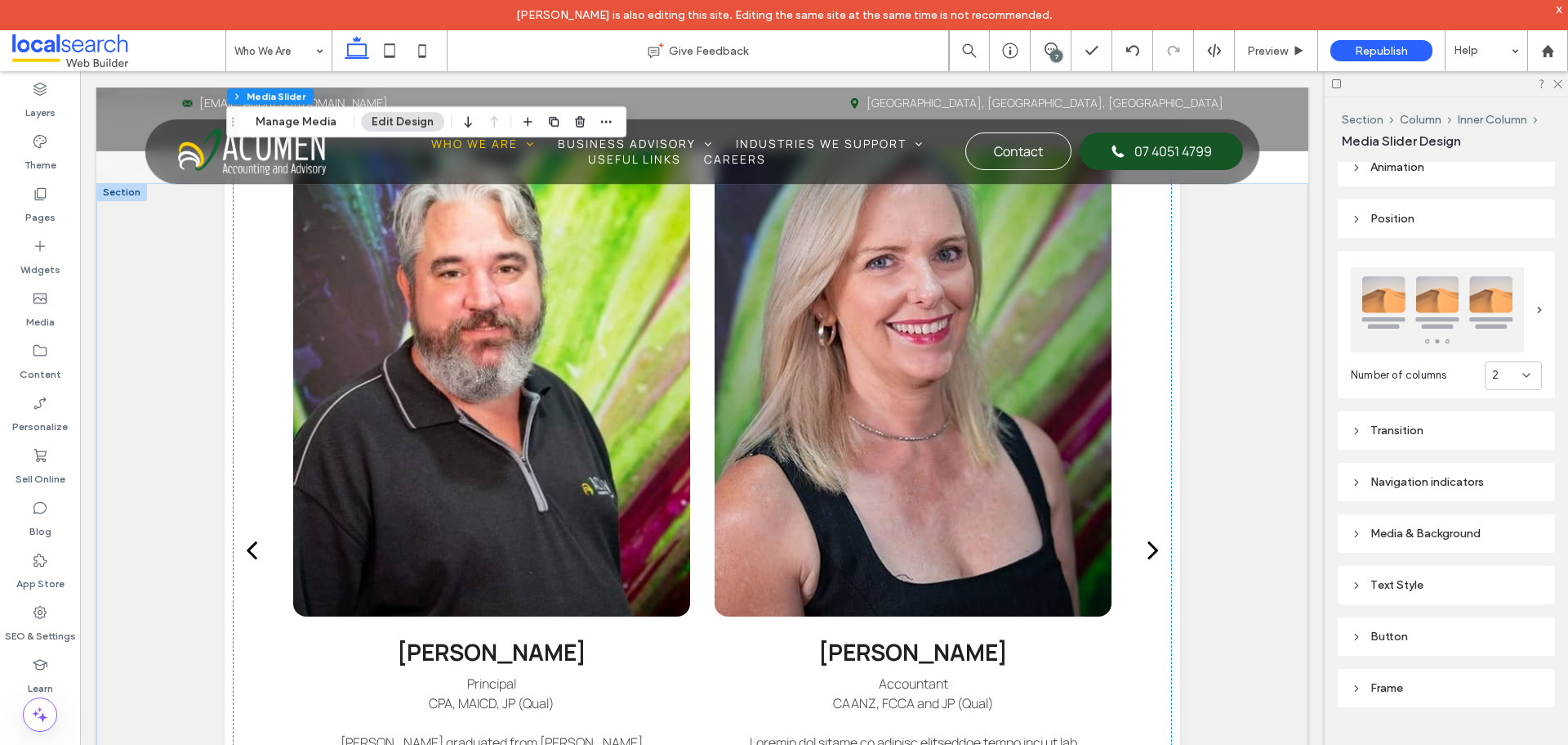
drag, startPoint x: 1204, startPoint y: 159, endPoint x: 1051, endPoint y: 55, distance: 185.0
click at [1051, 55] on div "7" at bounding box center [1056, 55] width 12 height 12
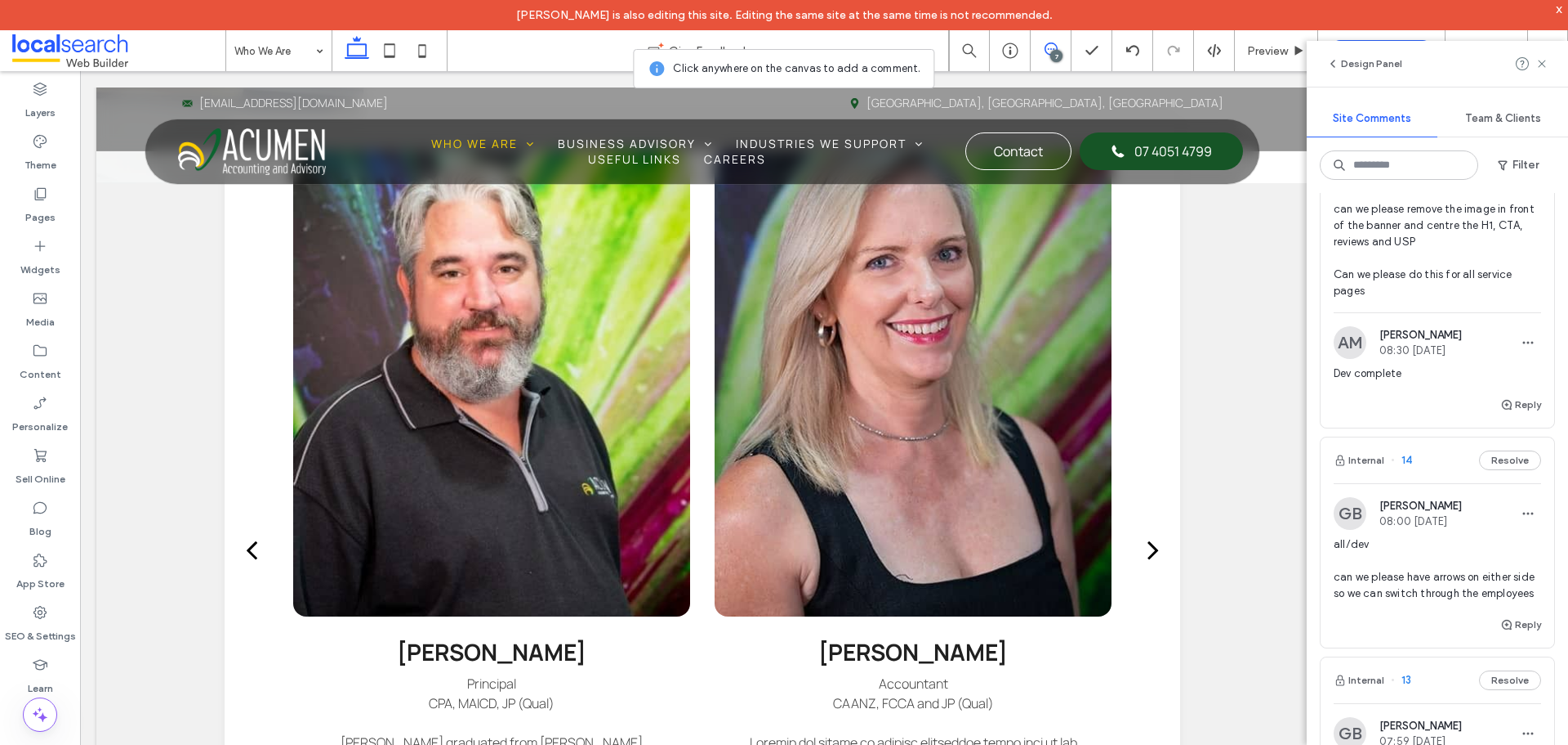
scroll to position [981, 0]
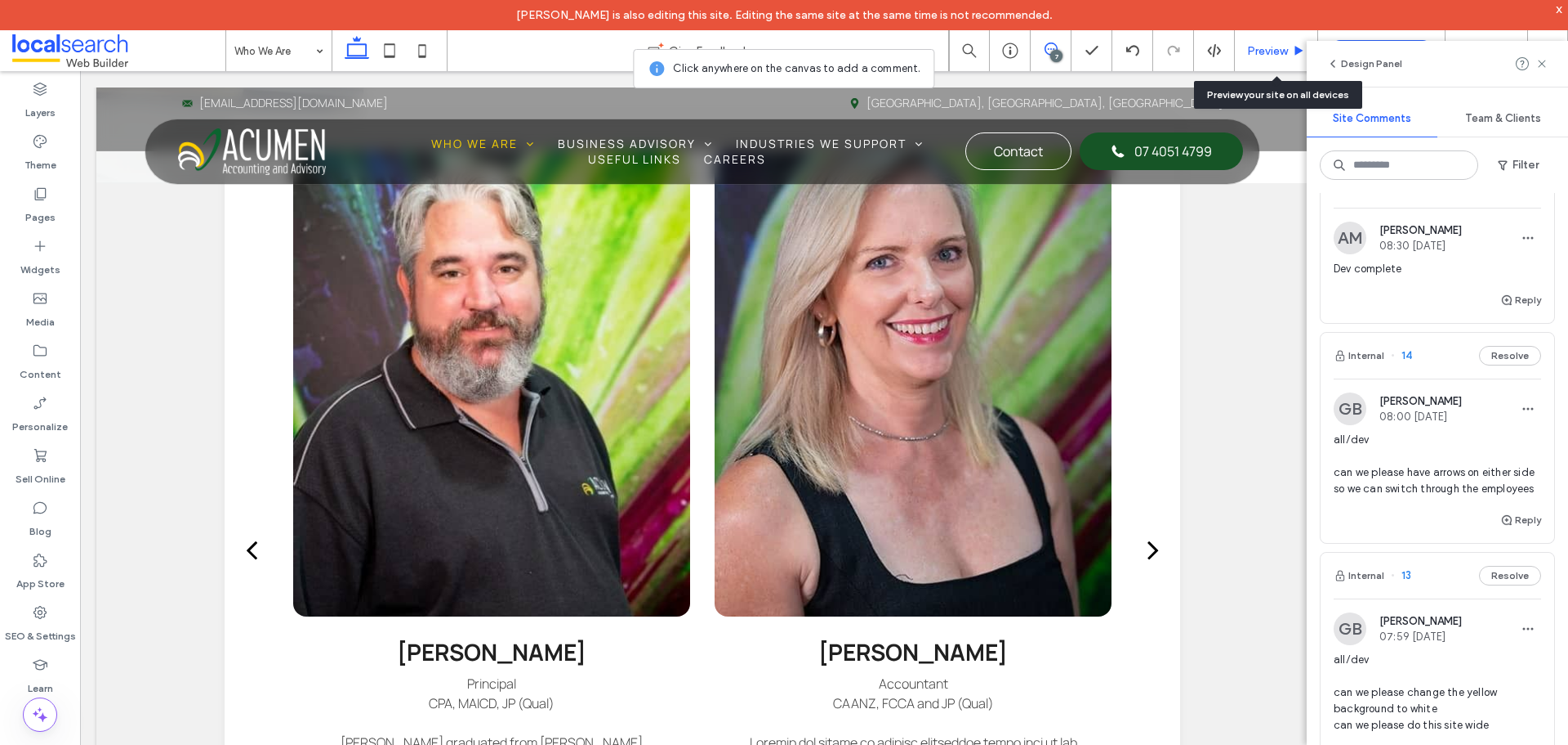
click at [1259, 42] on div "Preview" at bounding box center [1277, 50] width 84 height 40
click at [1249, 56] on span "Preview" at bounding box center [1267, 51] width 40 height 14
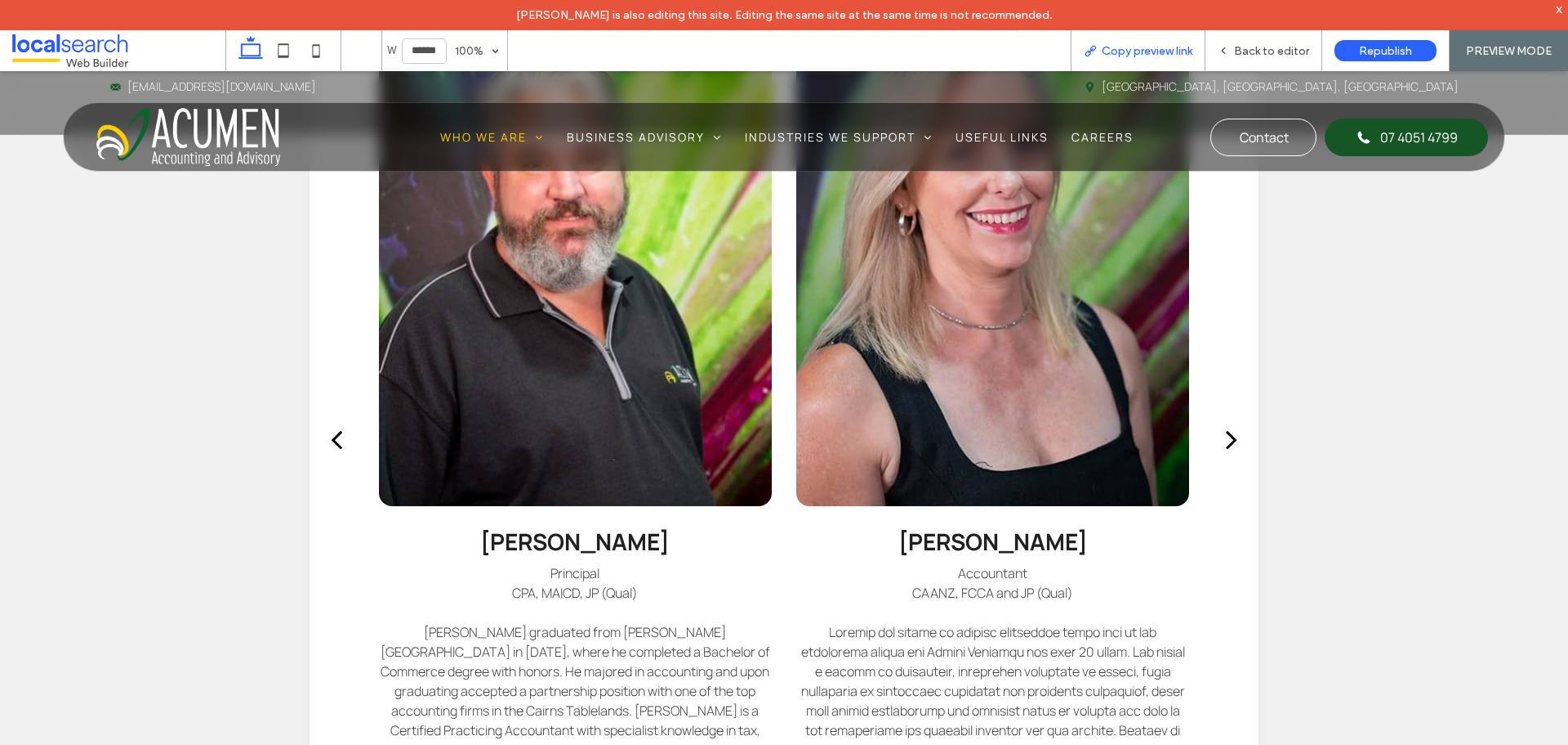
click at [1114, 58] on div "Copy preview link" at bounding box center [1137, 50] width 134 height 40
click at [1154, 44] on span "Copy preview link" at bounding box center [1147, 51] width 90 height 14
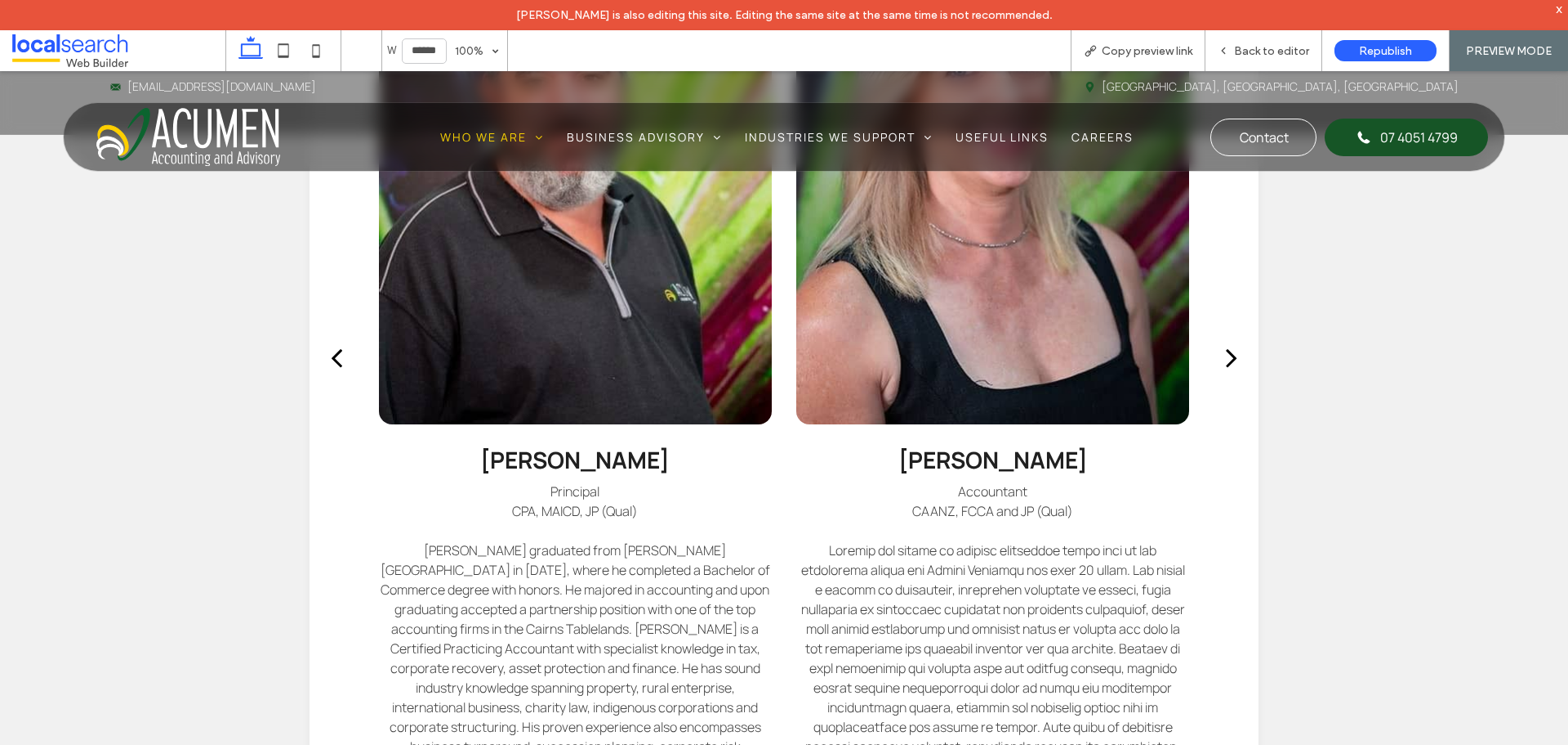
scroll to position [981, 0]
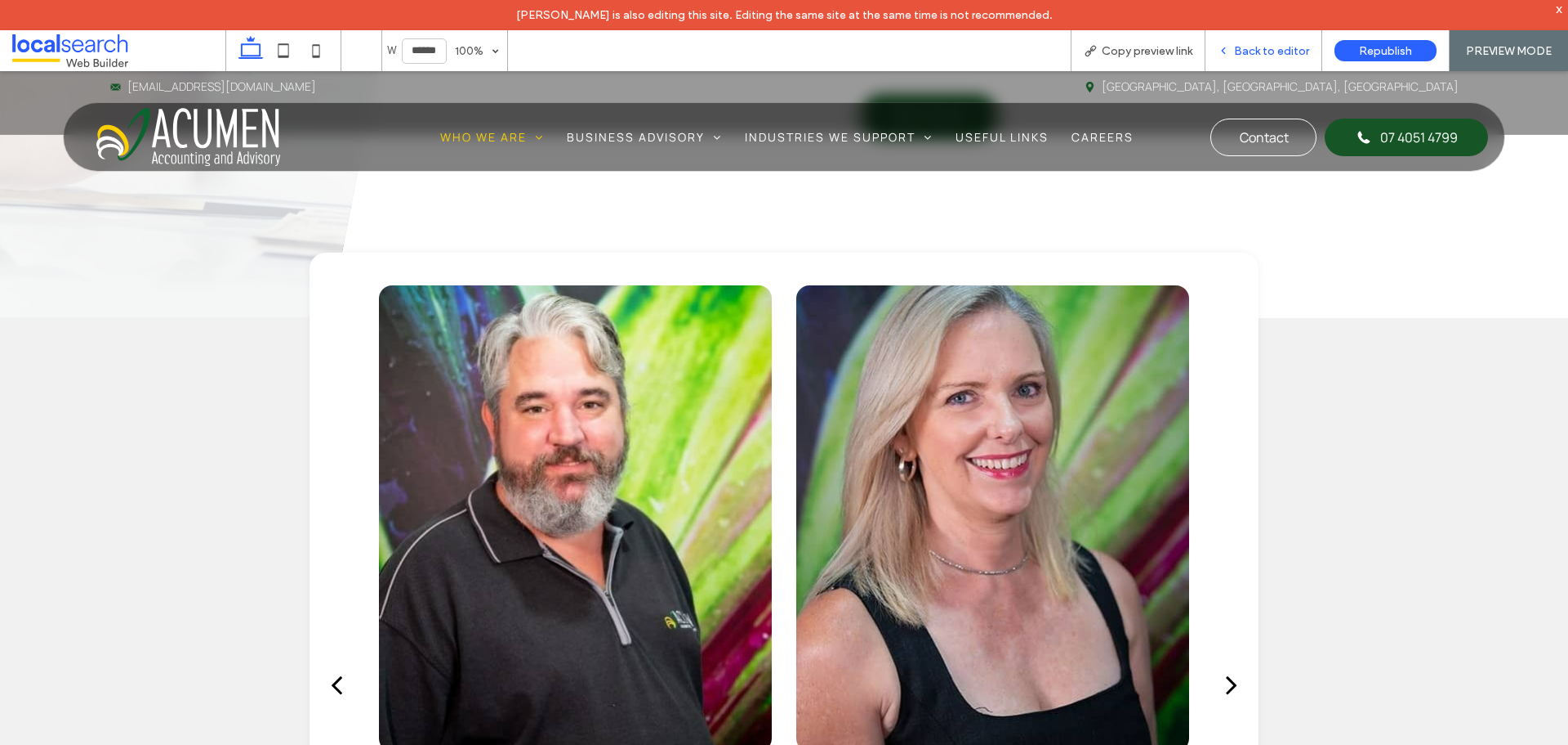
click at [1266, 53] on span "Back to editor" at bounding box center [1272, 51] width 75 height 14
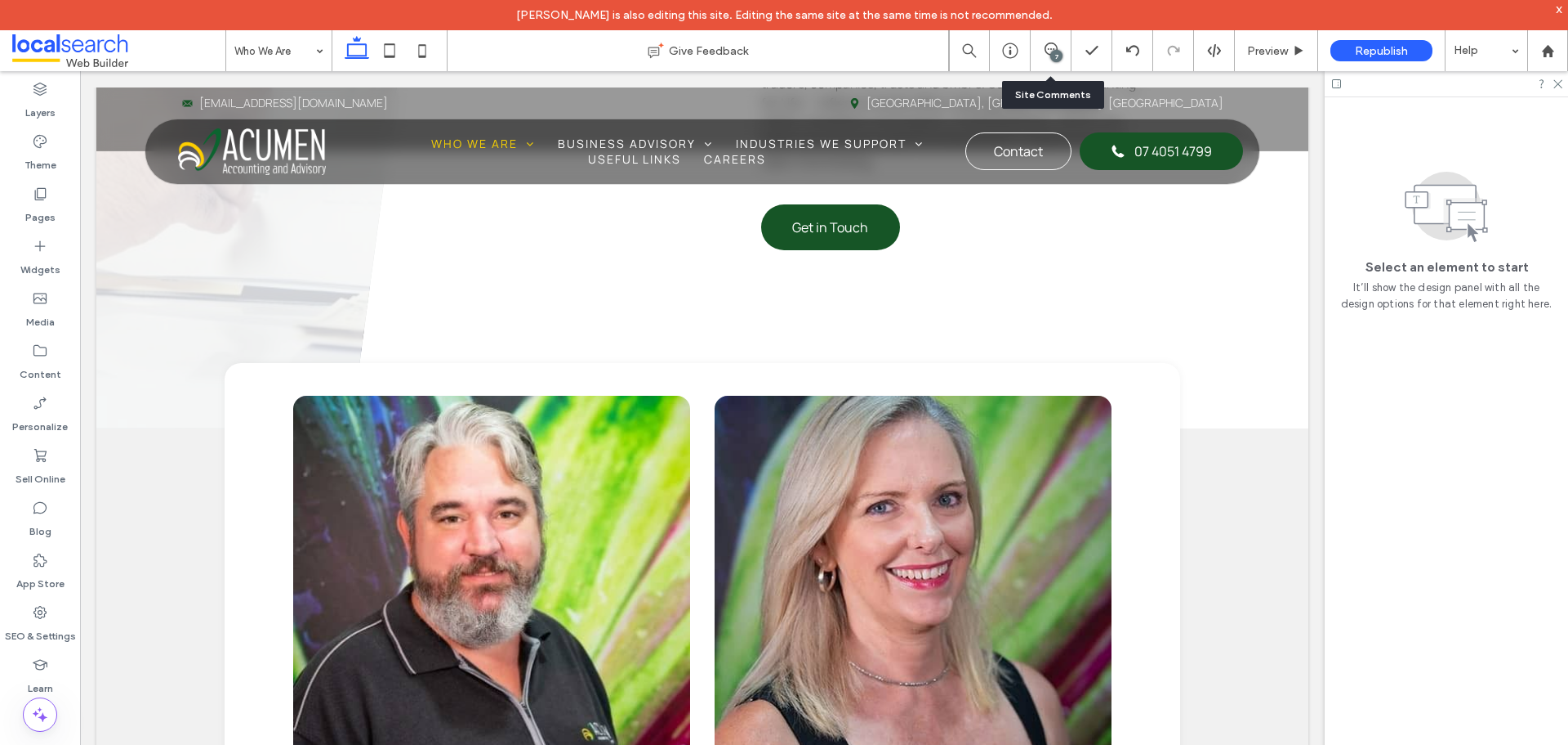
click at [1056, 55] on div "7" at bounding box center [1056, 55] width 12 height 12
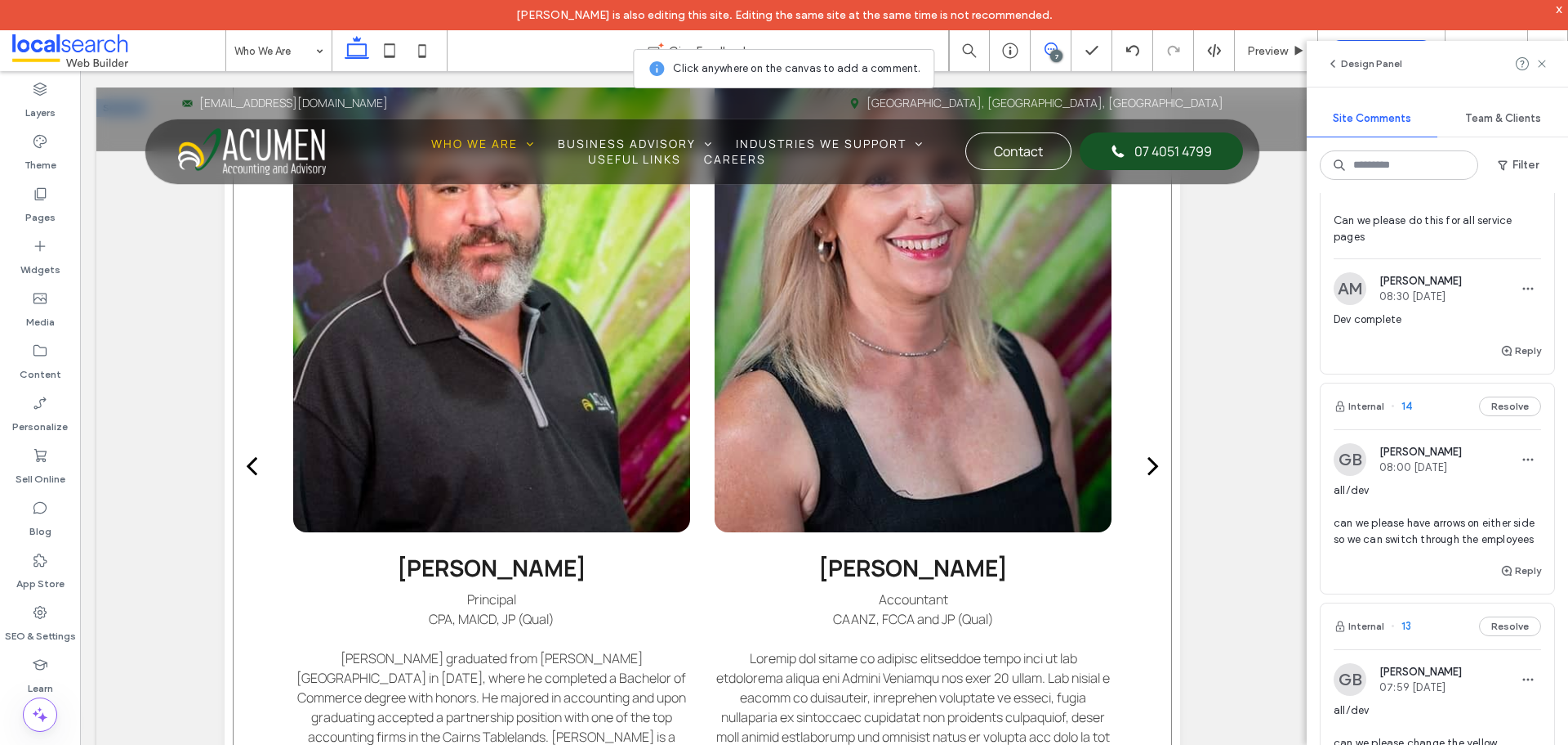
scroll to position [1308, 0]
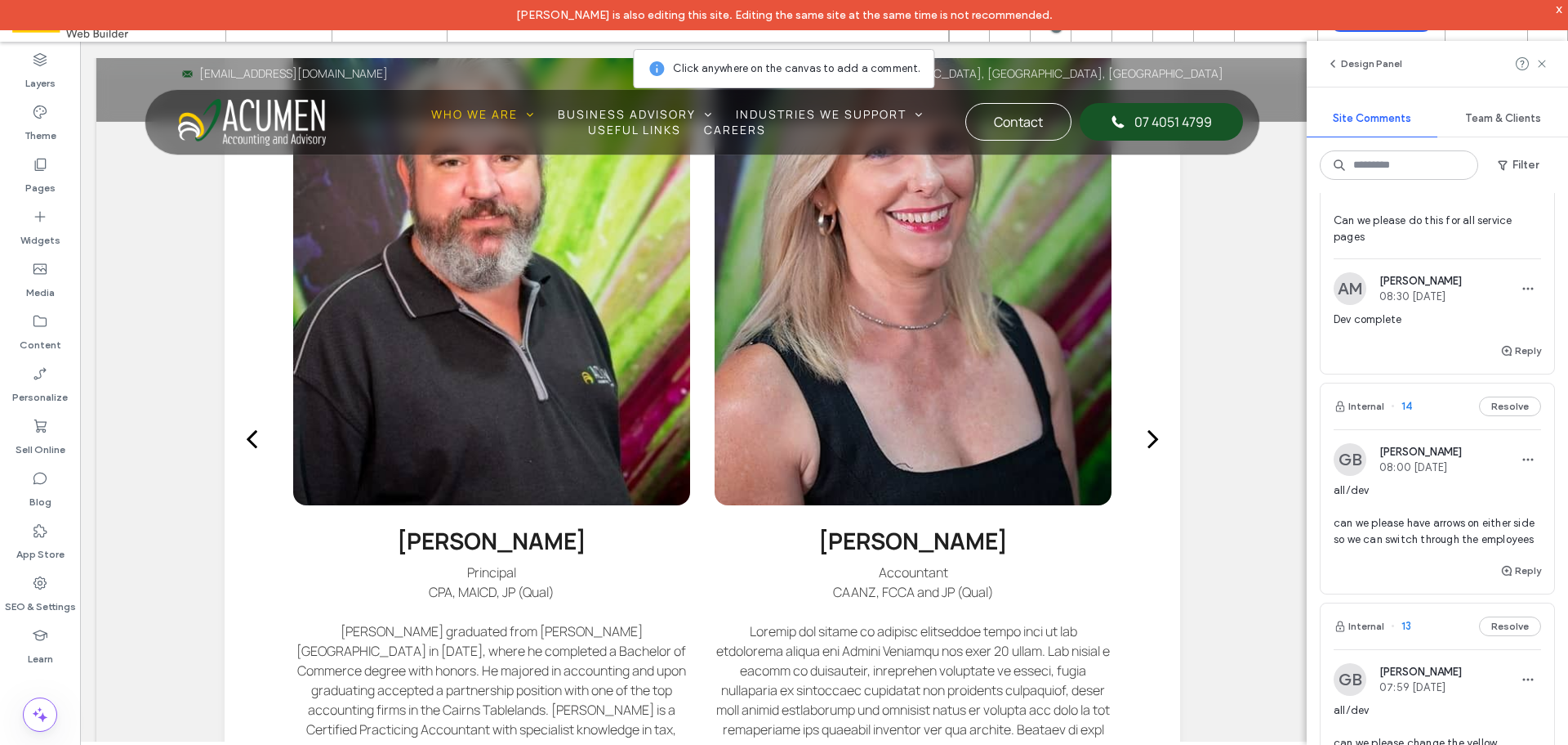
drag, startPoint x: 1561, startPoint y: 6, endPoint x: 1438, endPoint y: 1, distance: 123.1
click at [1561, 6] on div "x" at bounding box center [1560, 8] width 8 height 14
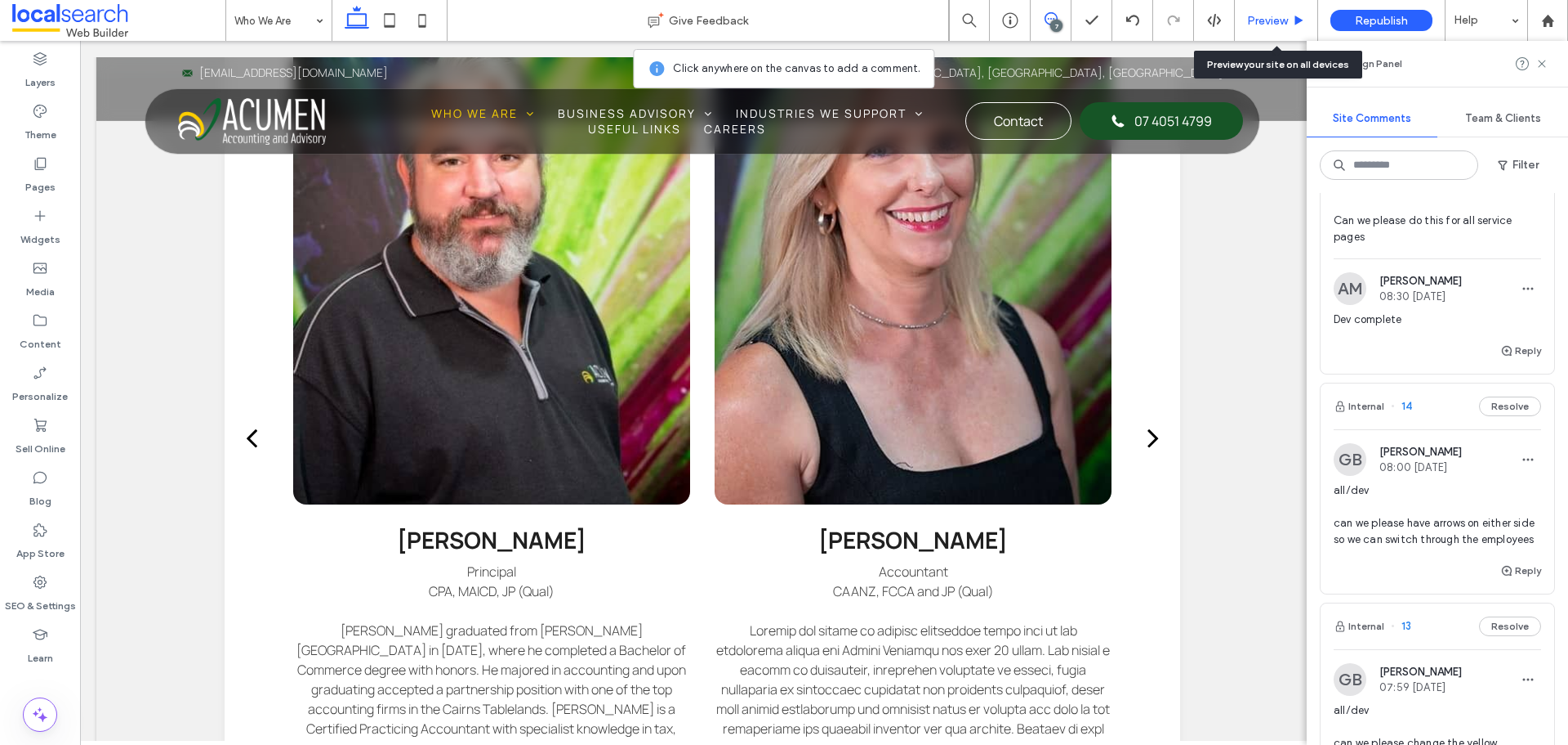
click at [1259, 20] on span "Preview" at bounding box center [1267, 21] width 40 height 14
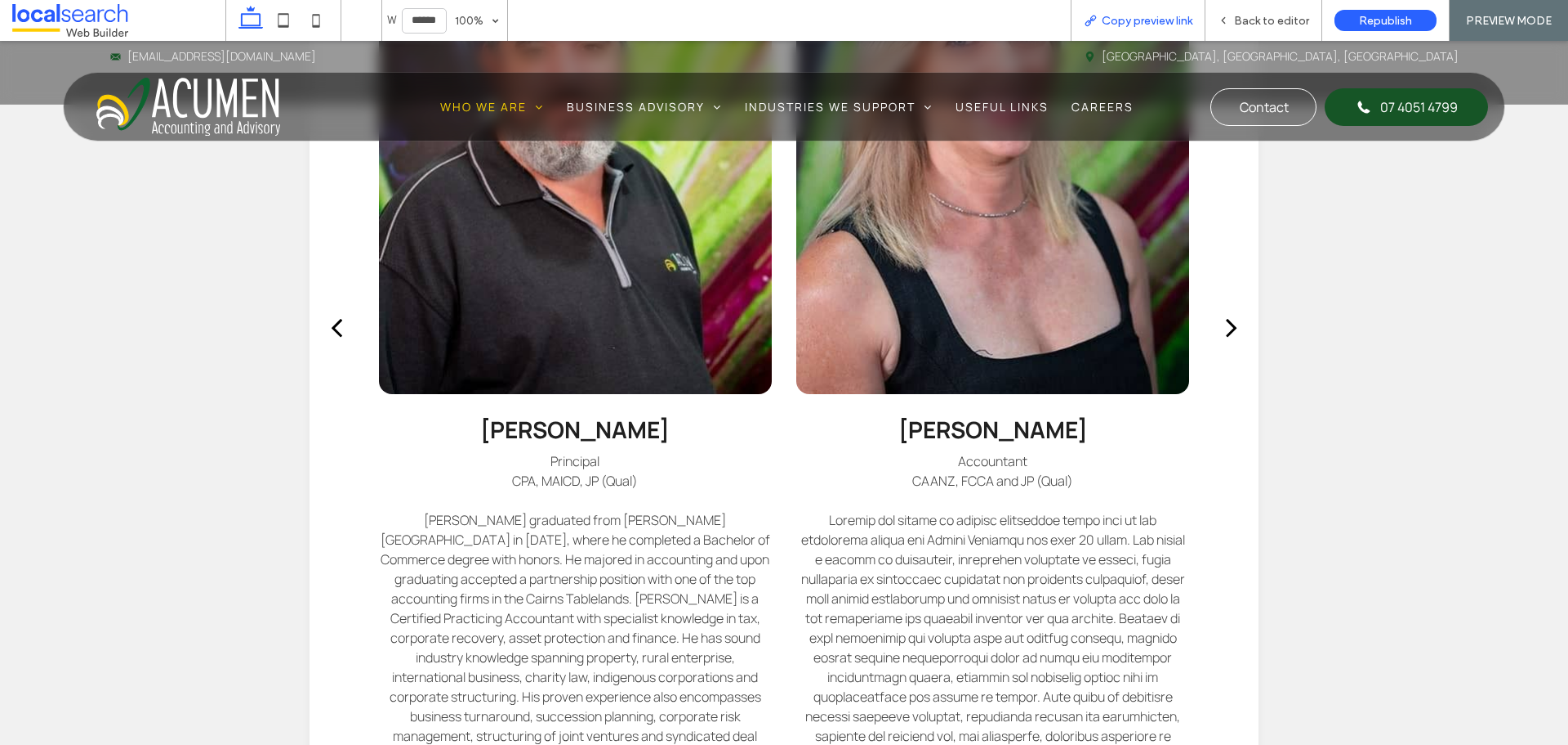
click at [1187, 17] on span "Copy preview link" at bounding box center [1147, 21] width 90 height 14
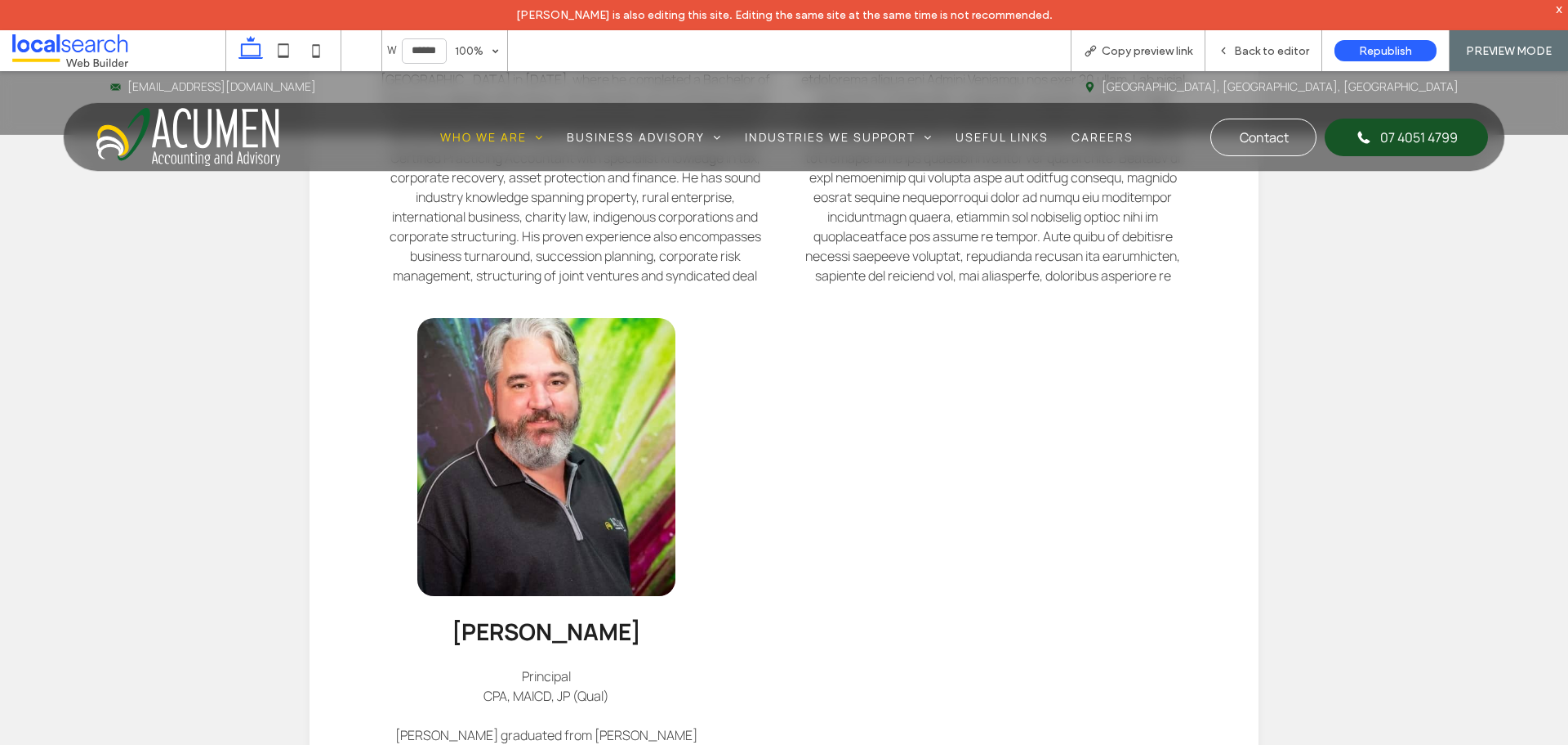
scroll to position [1389, 0]
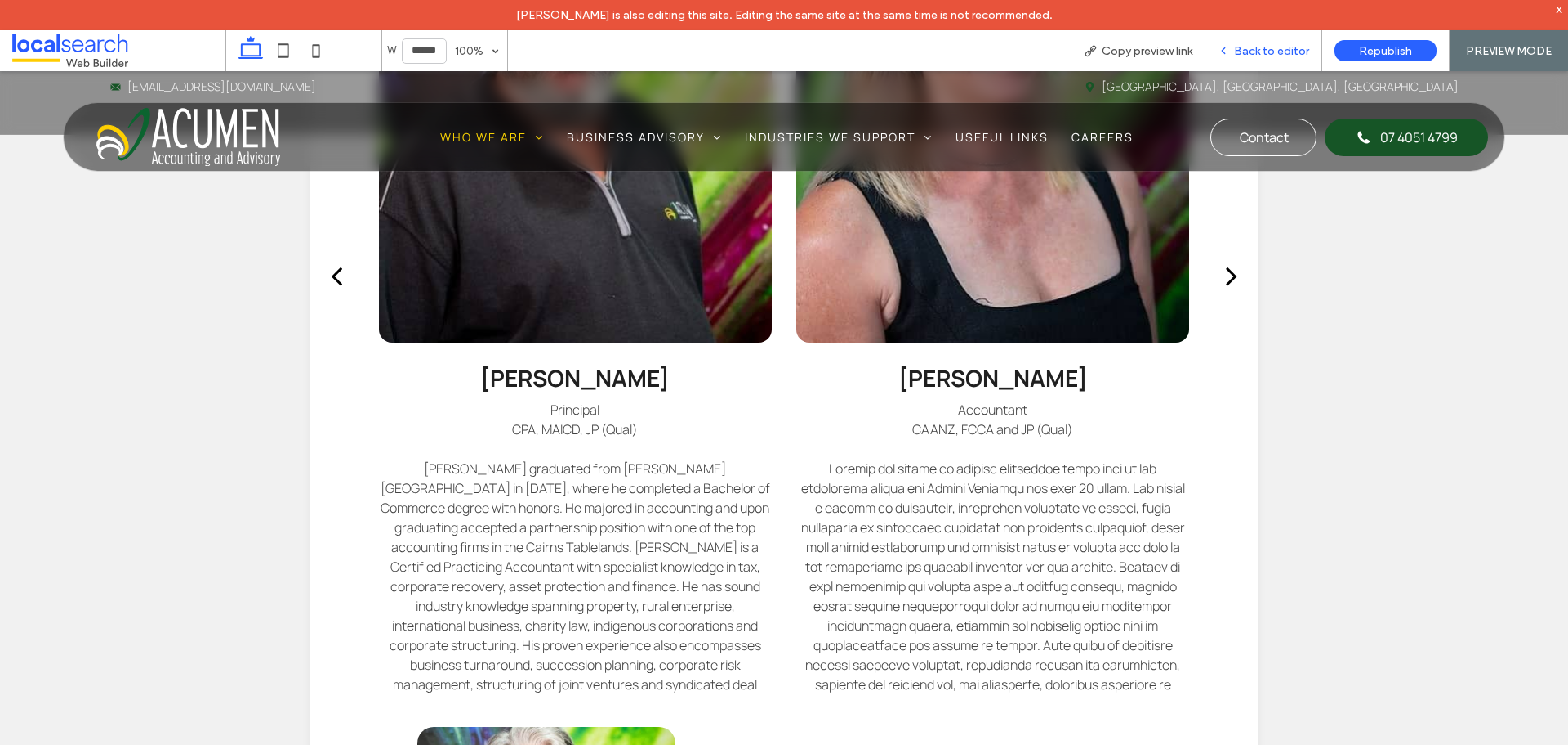
click at [1240, 48] on span "Back to editor" at bounding box center [1272, 51] width 75 height 14
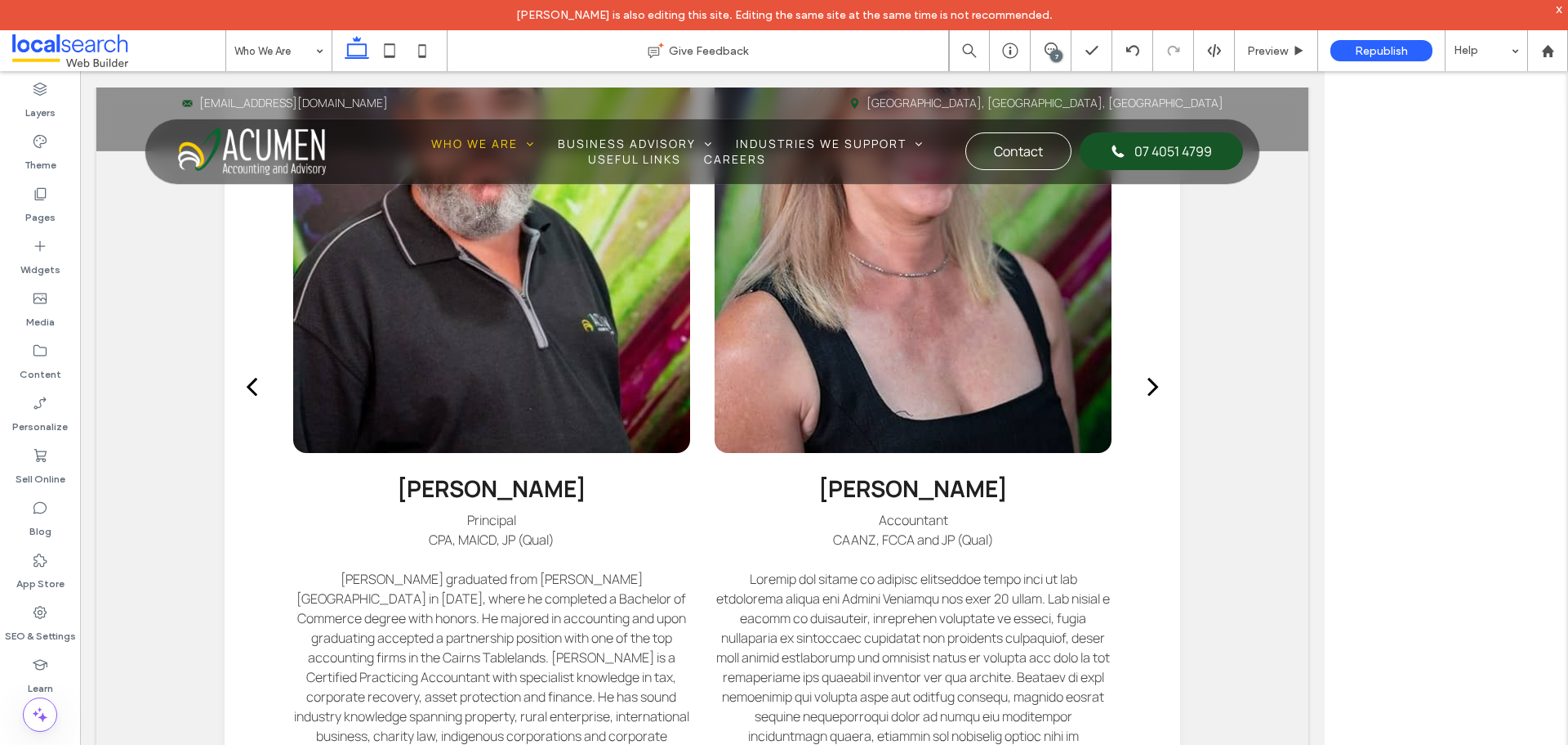
scroll to position [1464, 0]
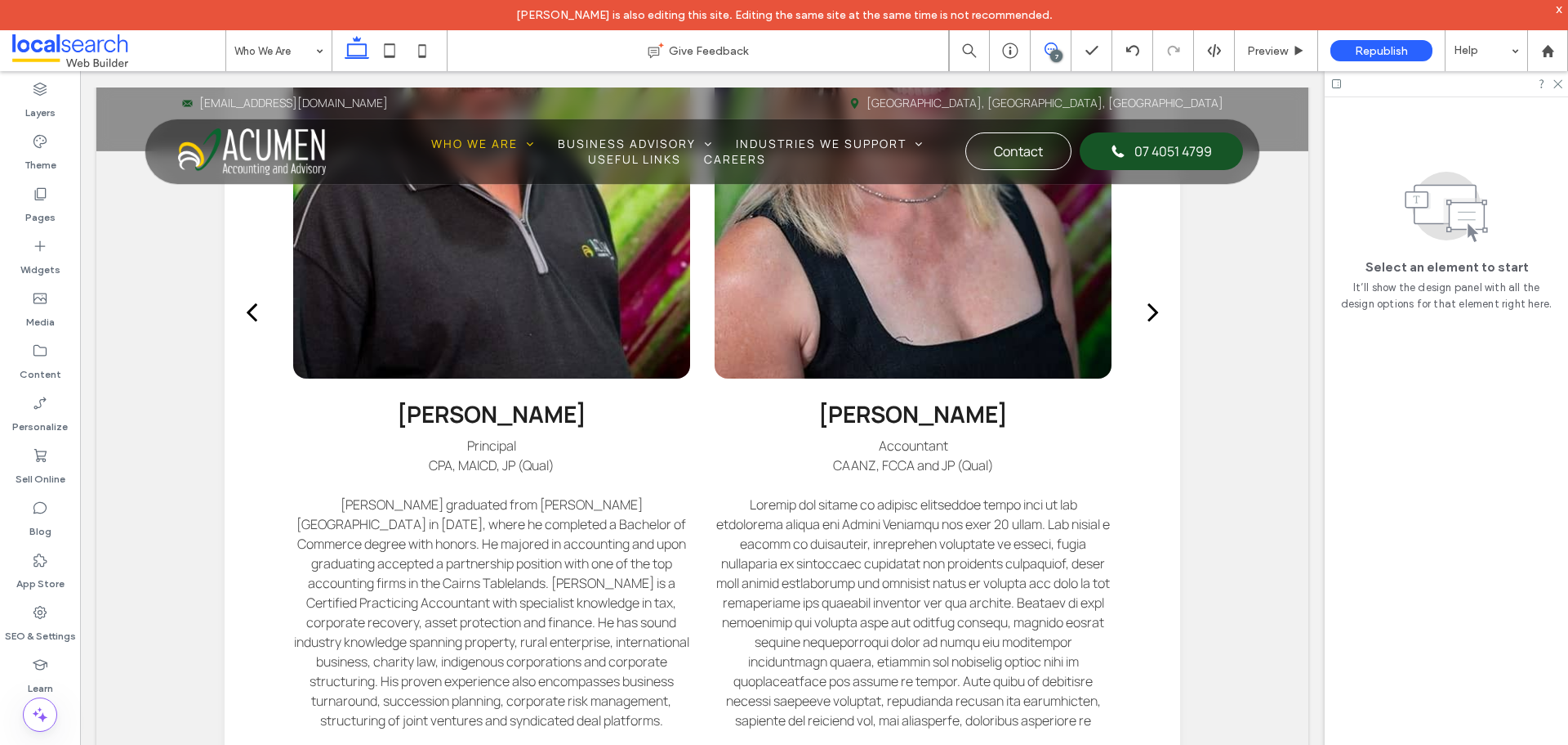
click at [1057, 45] on icon at bounding box center [1051, 49] width 13 height 13
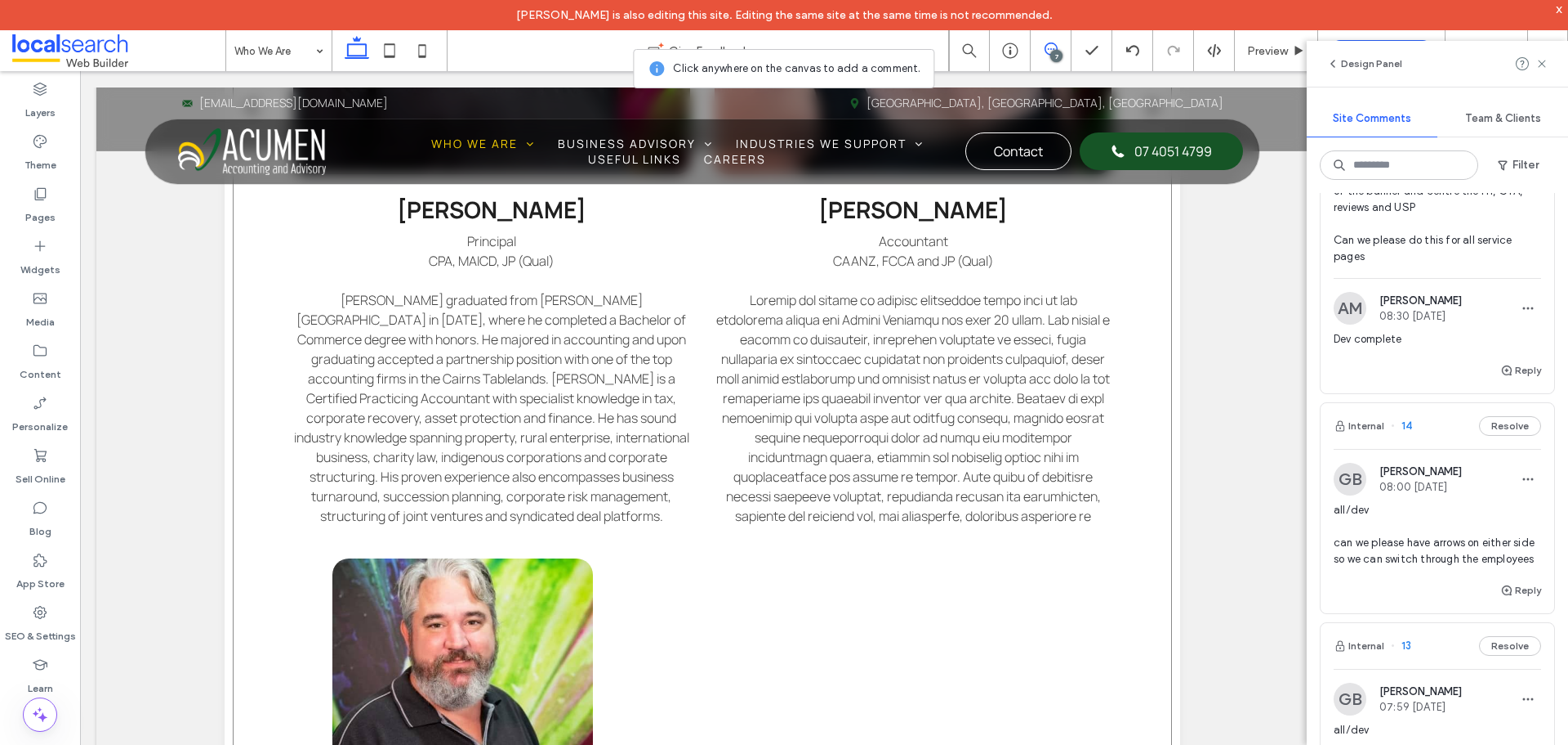
scroll to position [1709, 0]
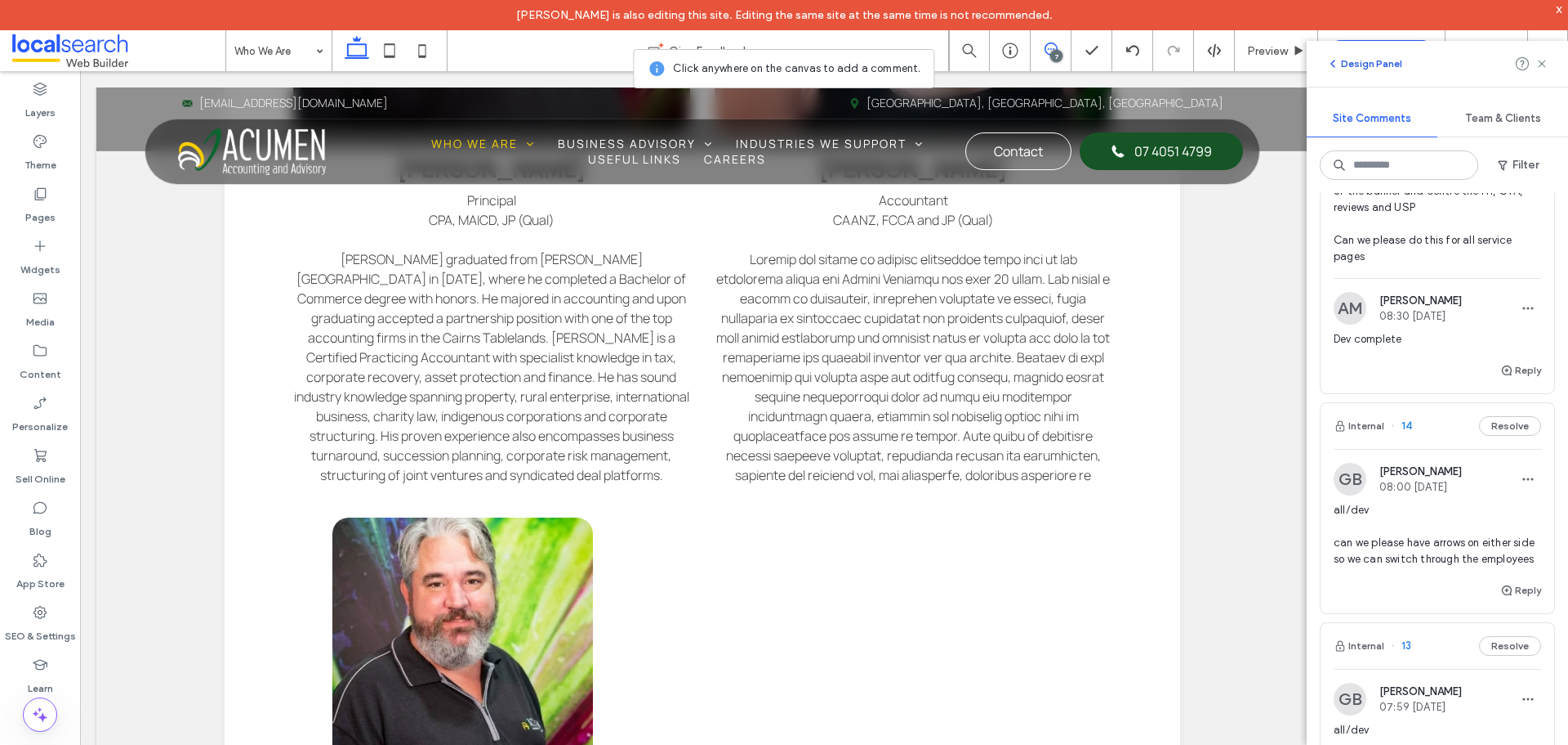
click at [1362, 69] on button "Design Panel" at bounding box center [1364, 63] width 76 height 20
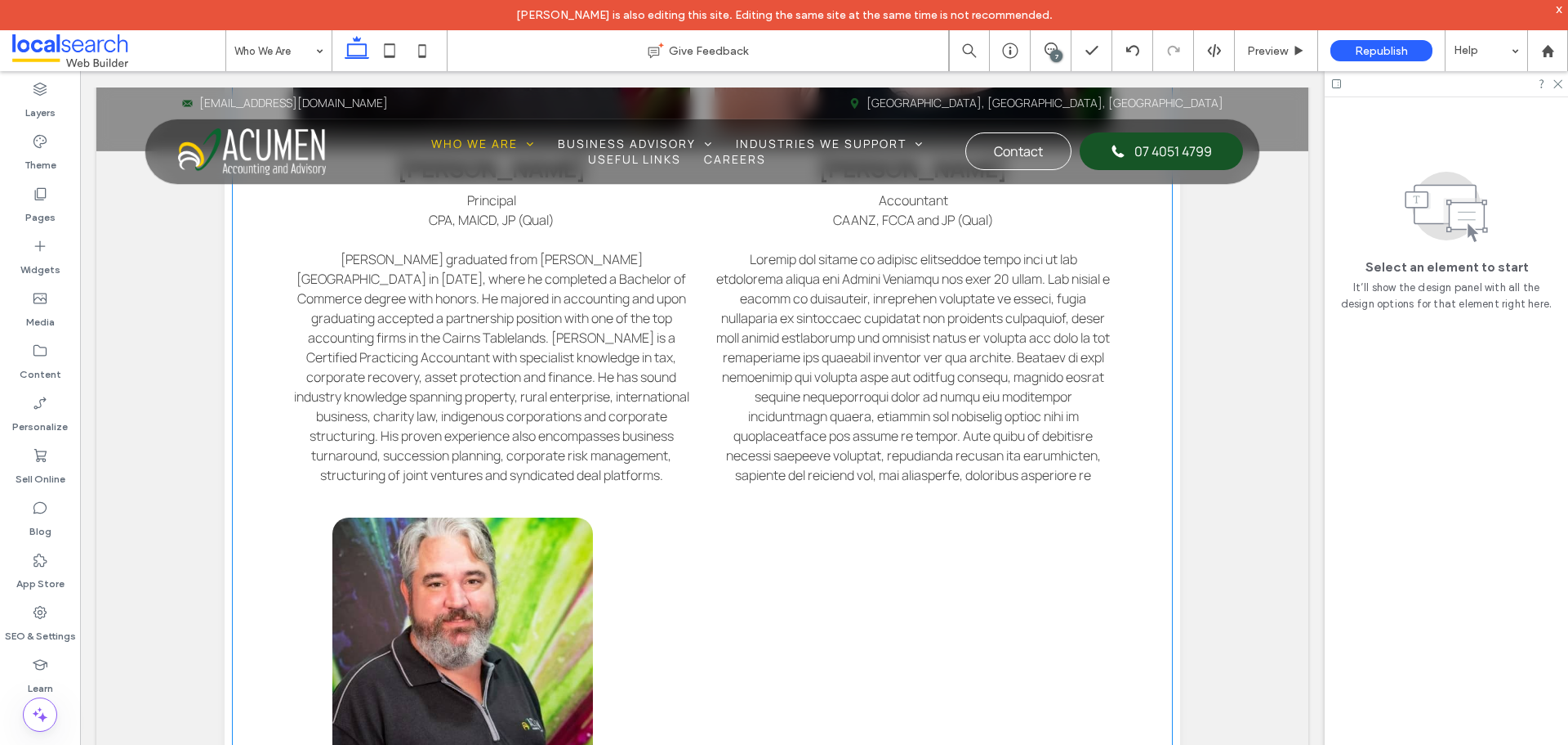
scroll to position [0, 0]
click at [1018, 427] on p at bounding box center [912, 455] width 396 height 412
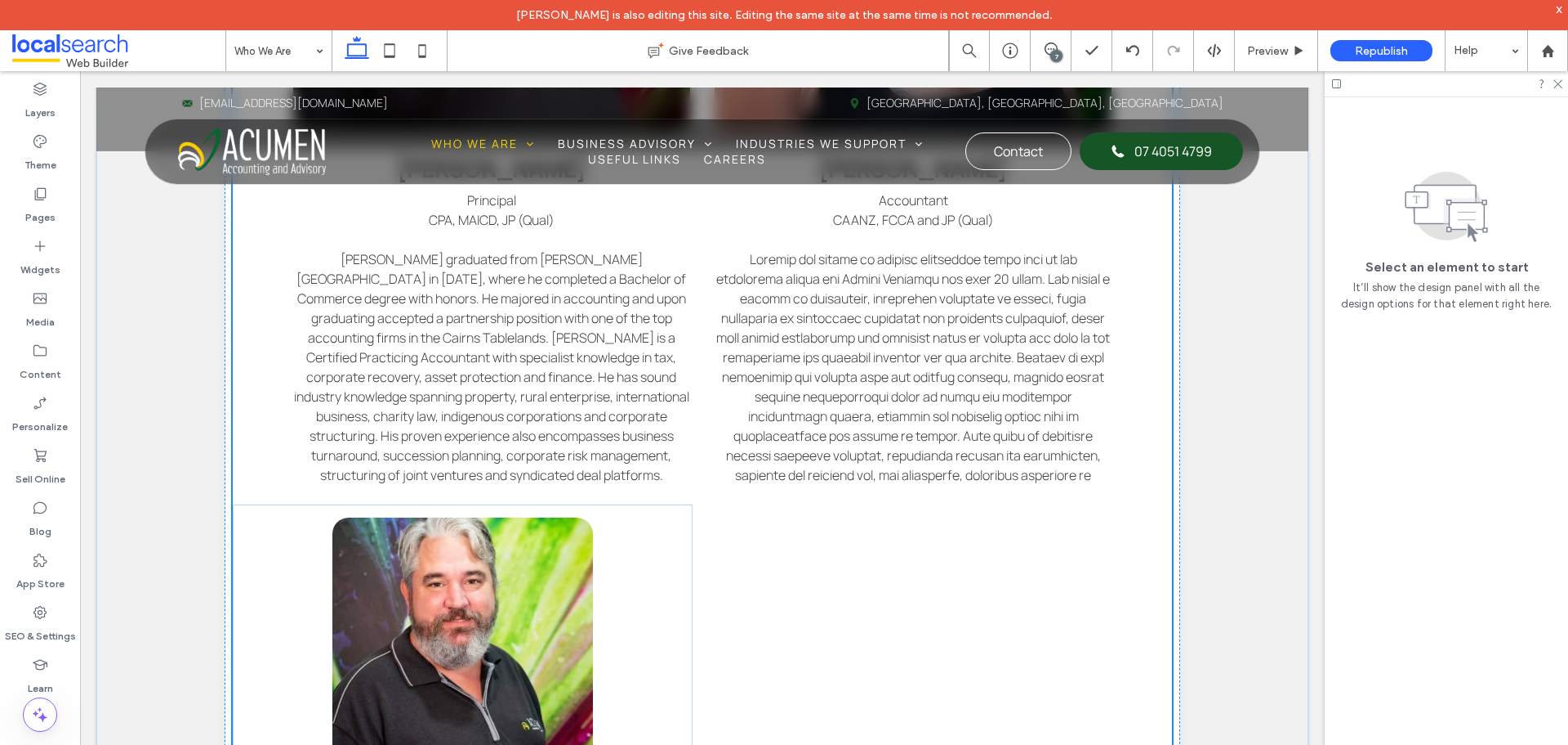
click at [1018, 427] on p at bounding box center [912, 455] width 396 height 412
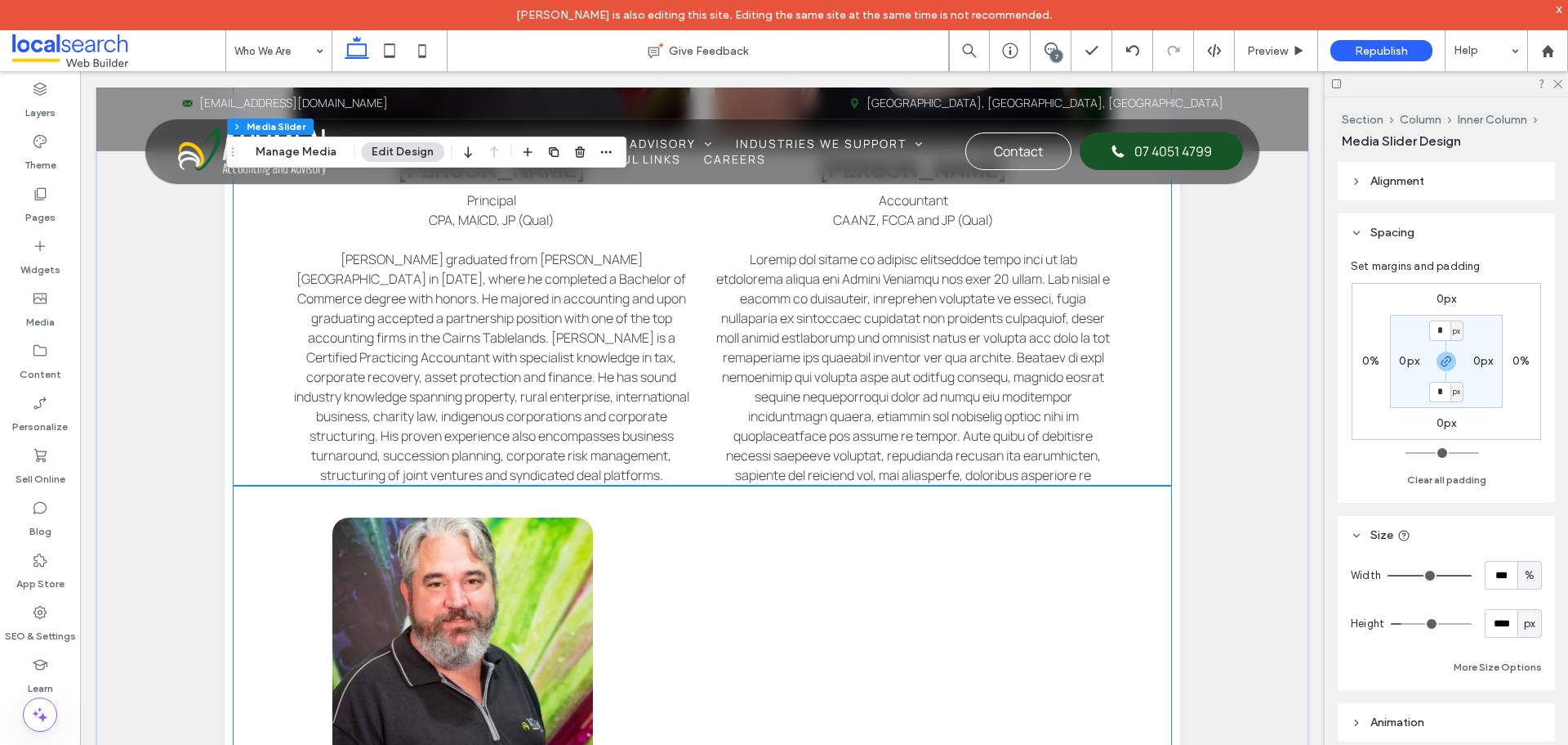
click at [780, 419] on p at bounding box center [912, 455] width 396 height 412
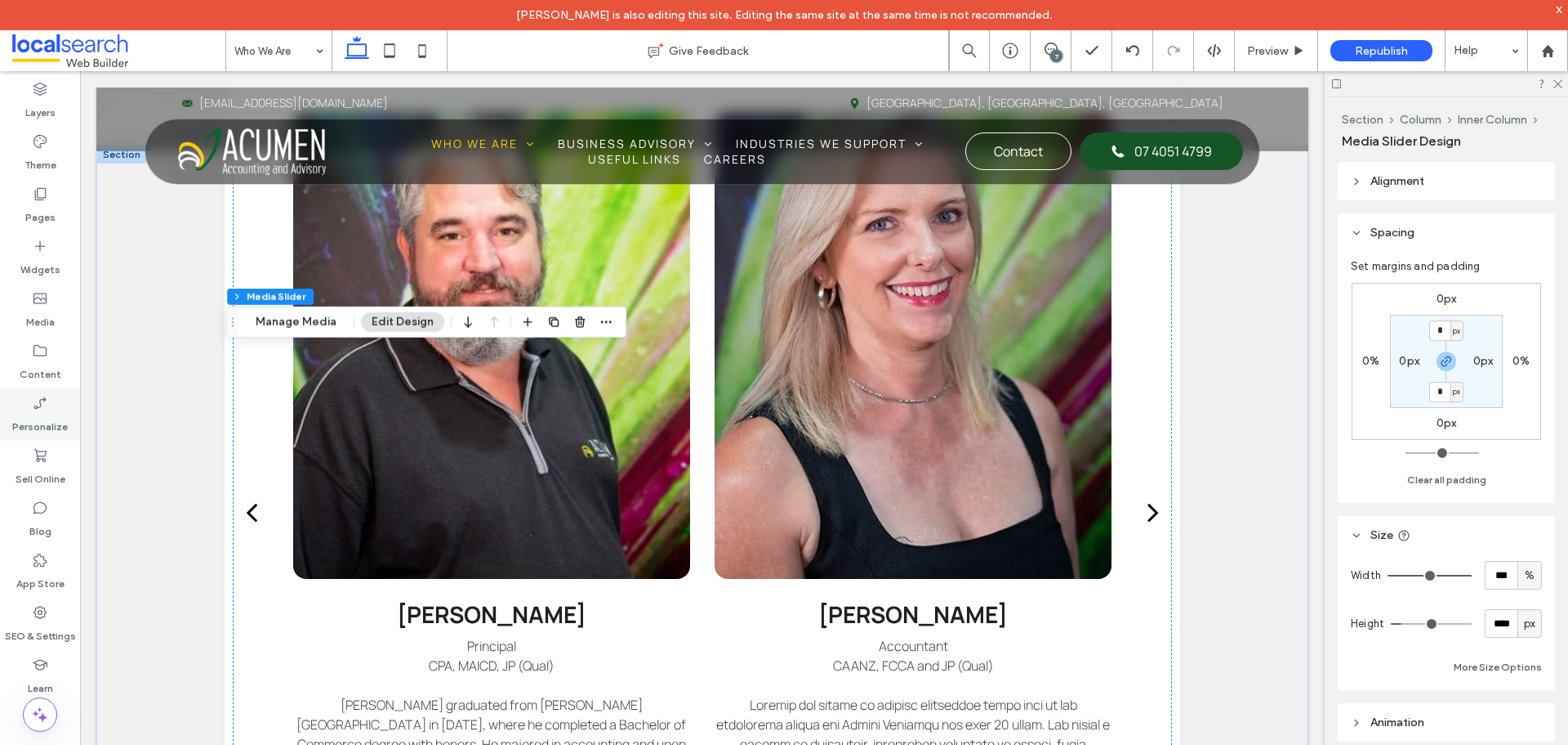
scroll to position [1300, 0]
